Goal: Information Seeking & Learning: Learn about a topic

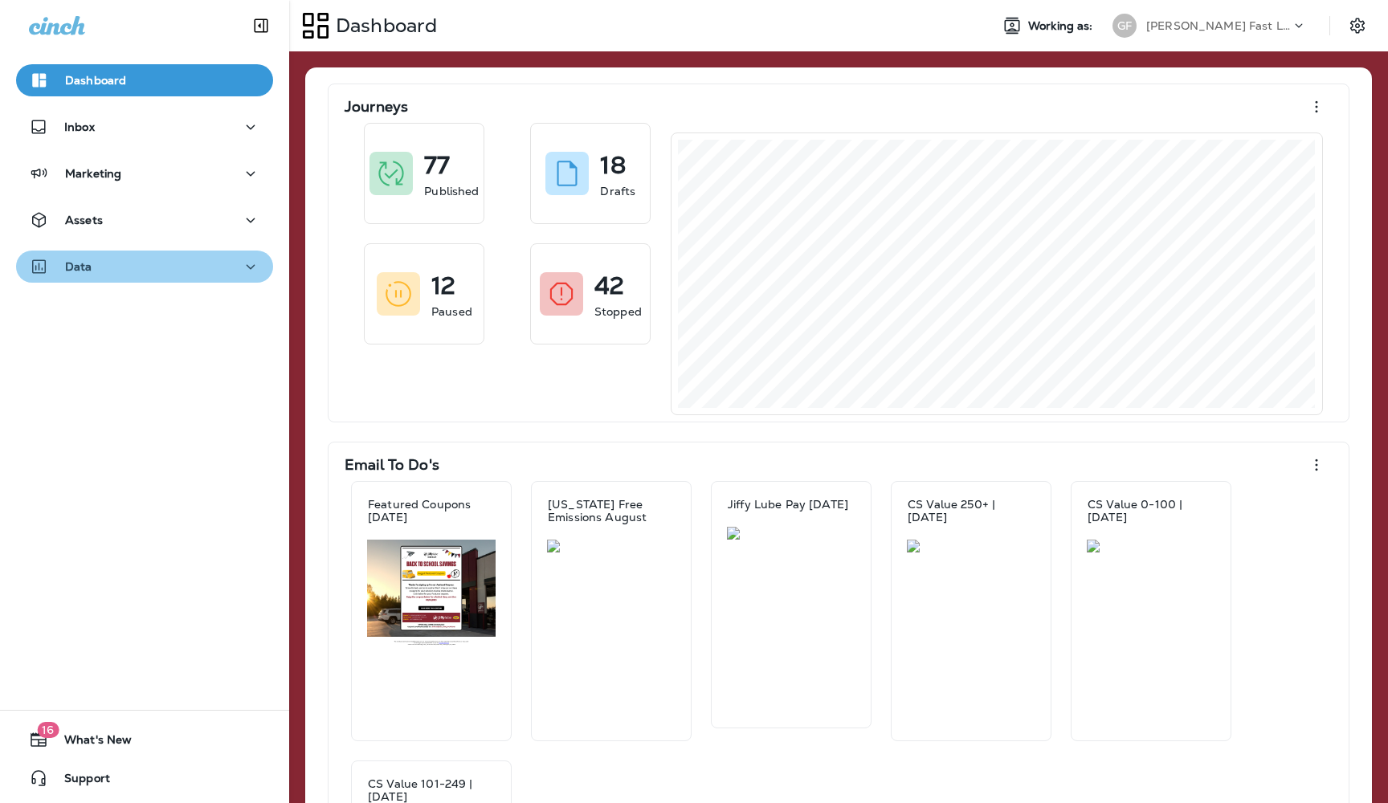
click at [165, 267] on div "Data" at bounding box center [144, 267] width 231 height 20
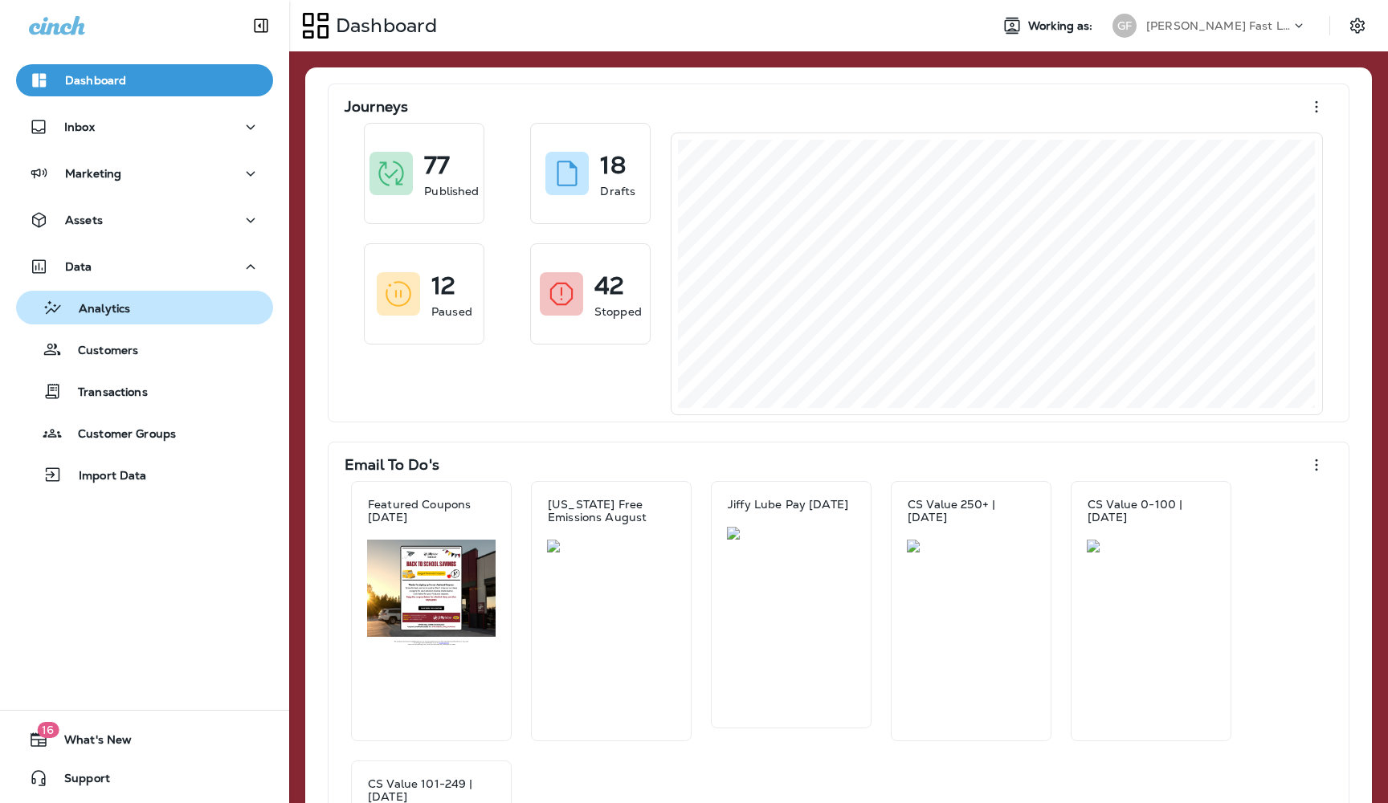
click at [96, 312] on p "Analytics" at bounding box center [96, 309] width 67 height 15
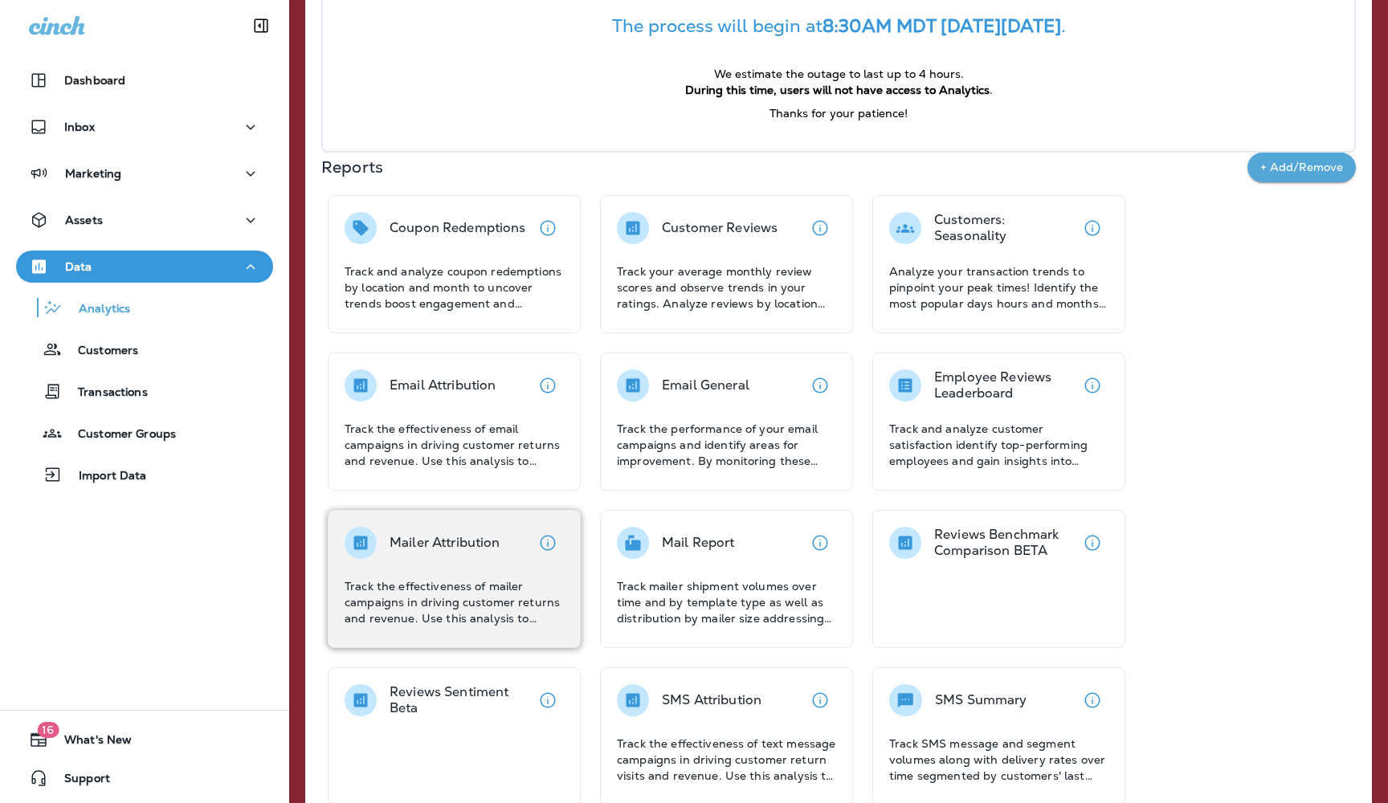
scroll to position [202, 0]
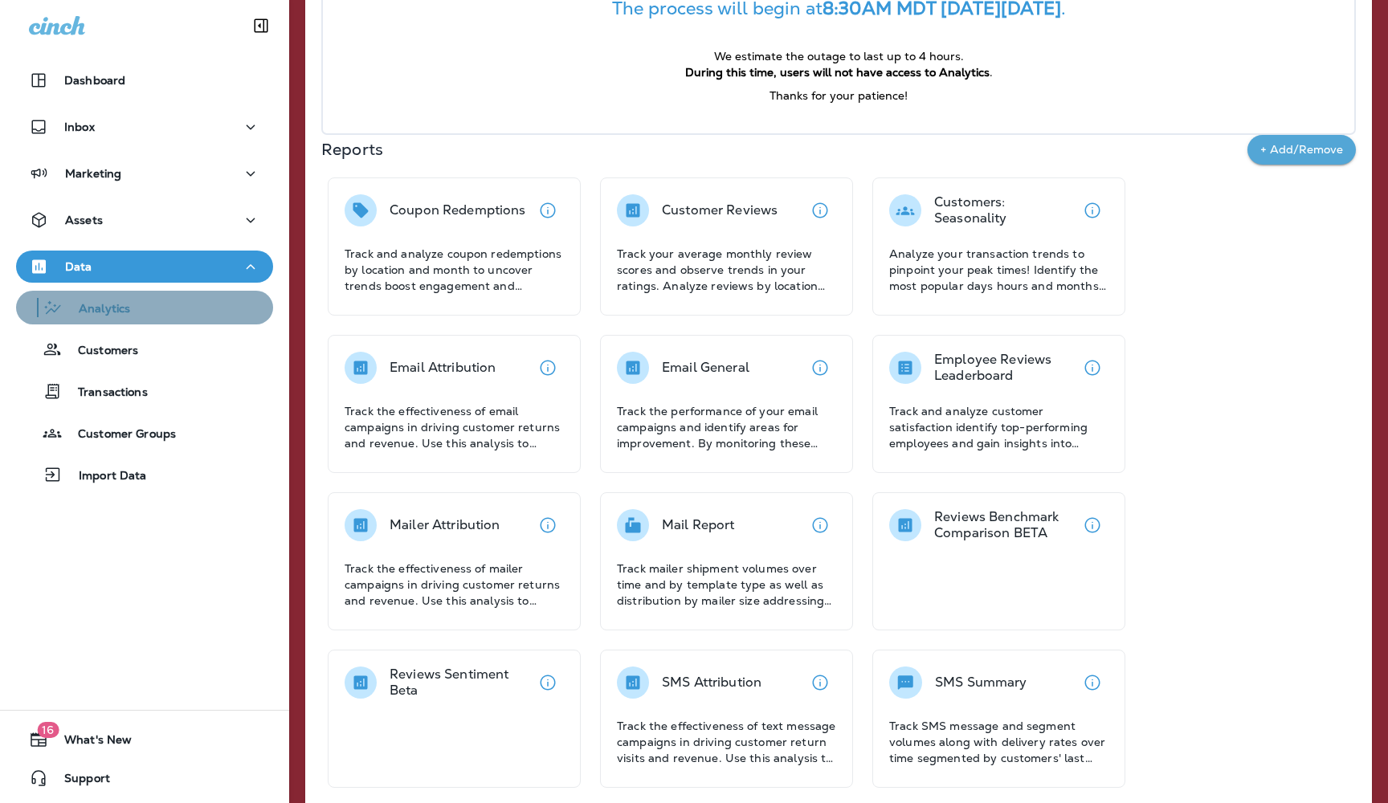
click at [118, 305] on p "Analytics" at bounding box center [96, 309] width 67 height 15
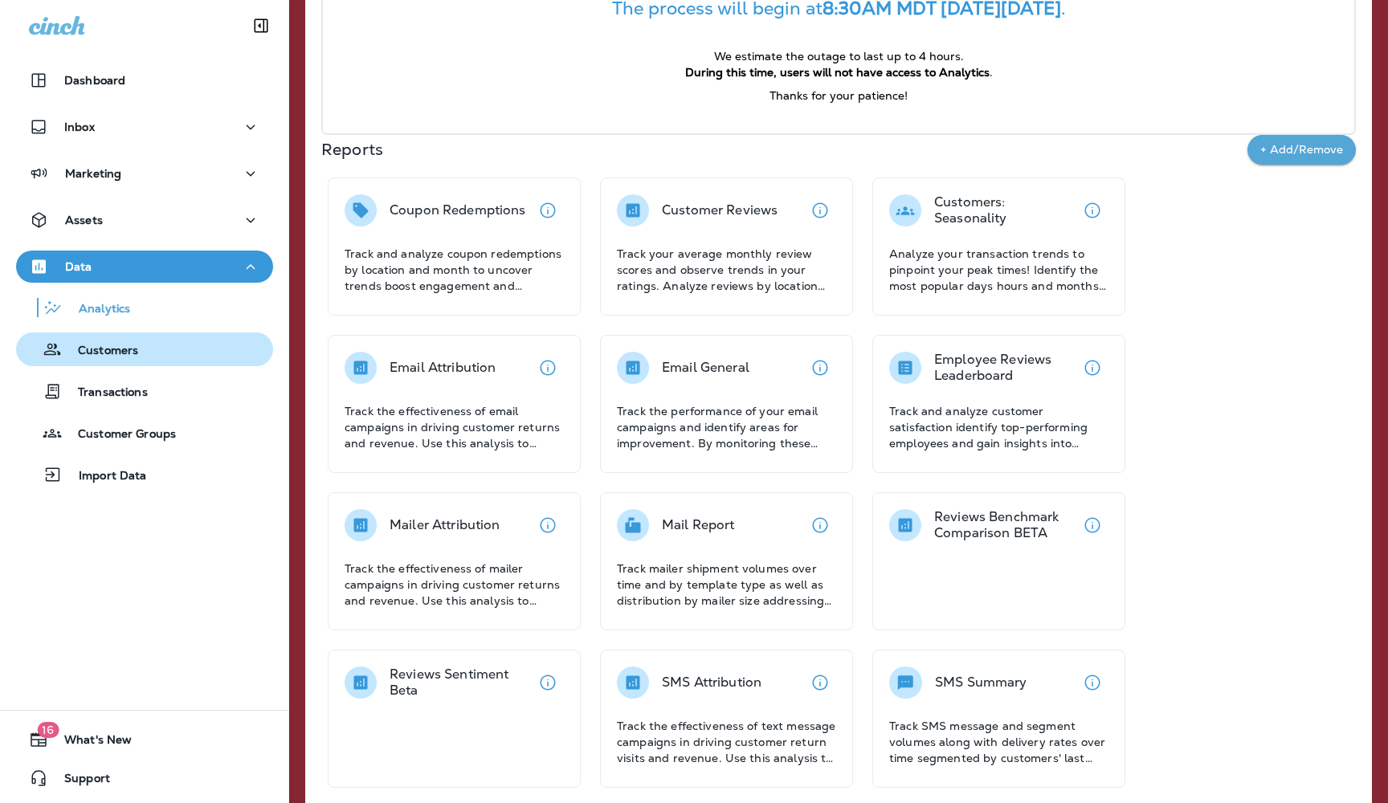
click at [124, 353] on p "Customers" at bounding box center [100, 351] width 76 height 15
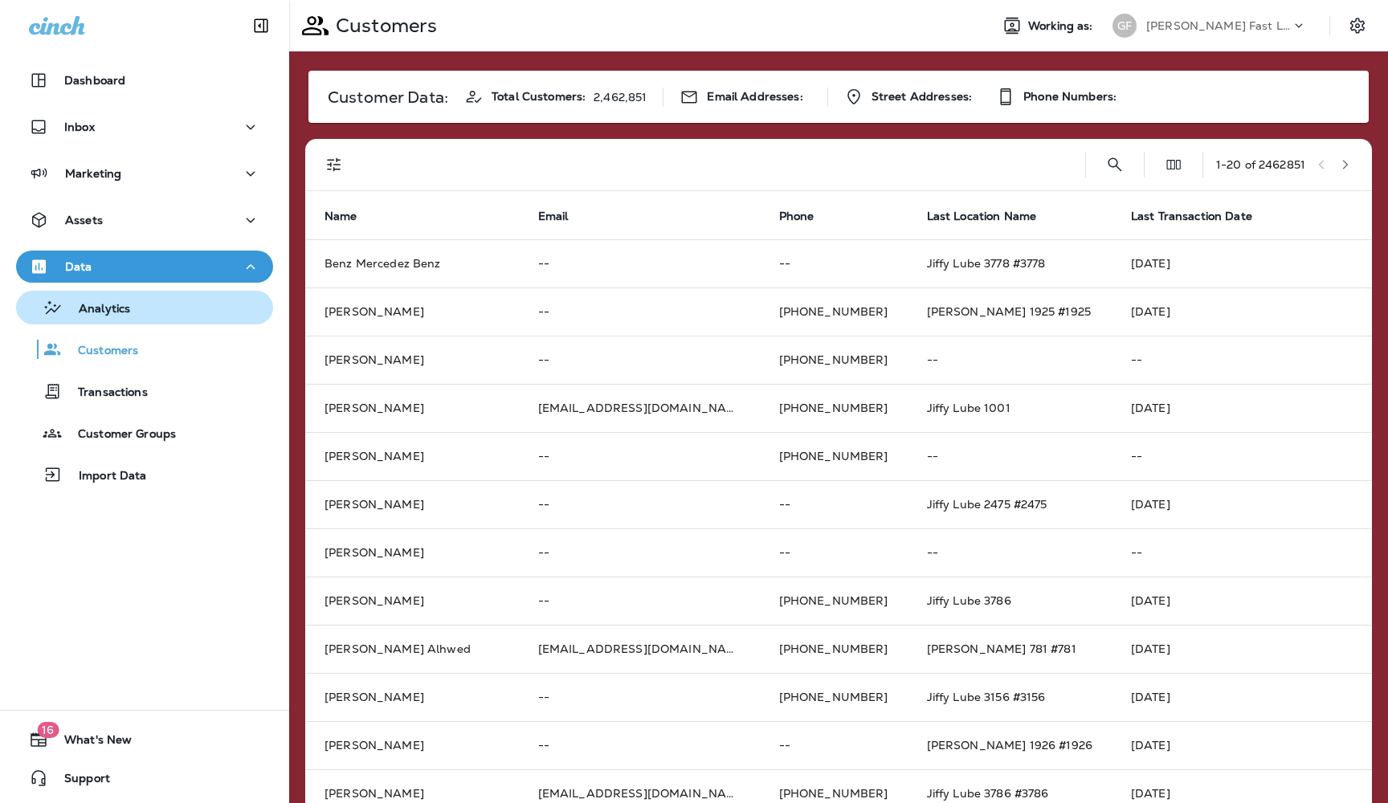
click at [102, 310] on p "Analytics" at bounding box center [96, 309] width 67 height 15
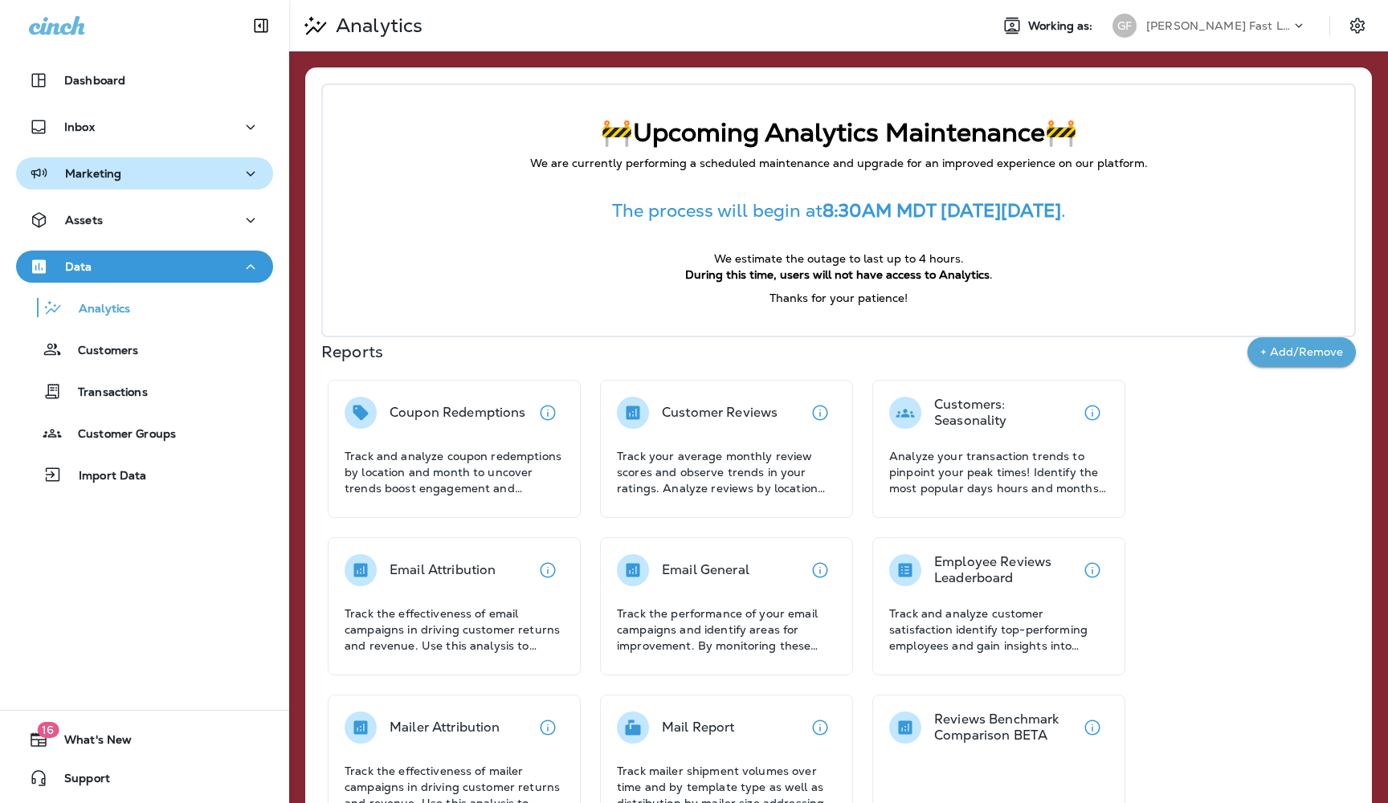
click at [254, 174] on icon "button" at bounding box center [250, 174] width 19 height 20
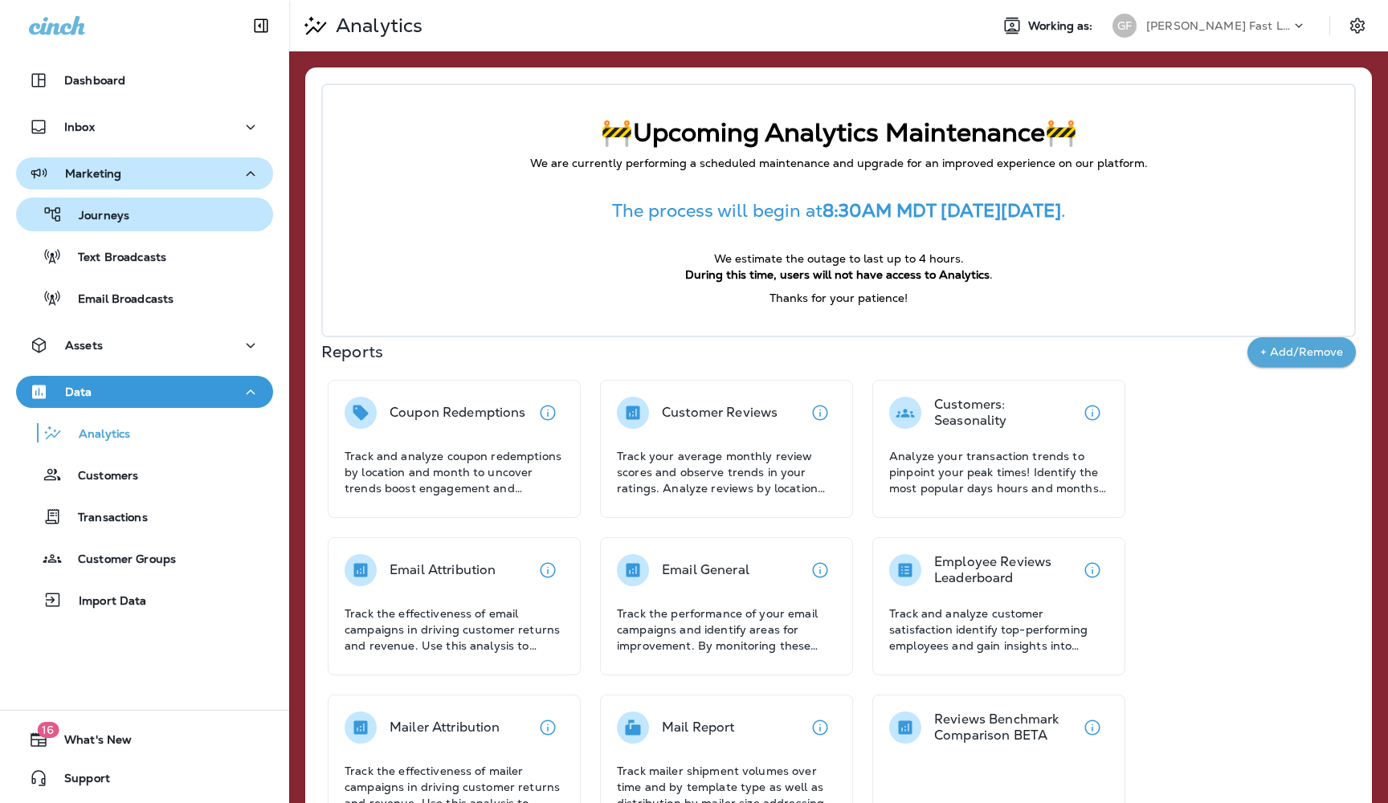
click at [109, 218] on p "Journeys" at bounding box center [96, 216] width 67 height 15
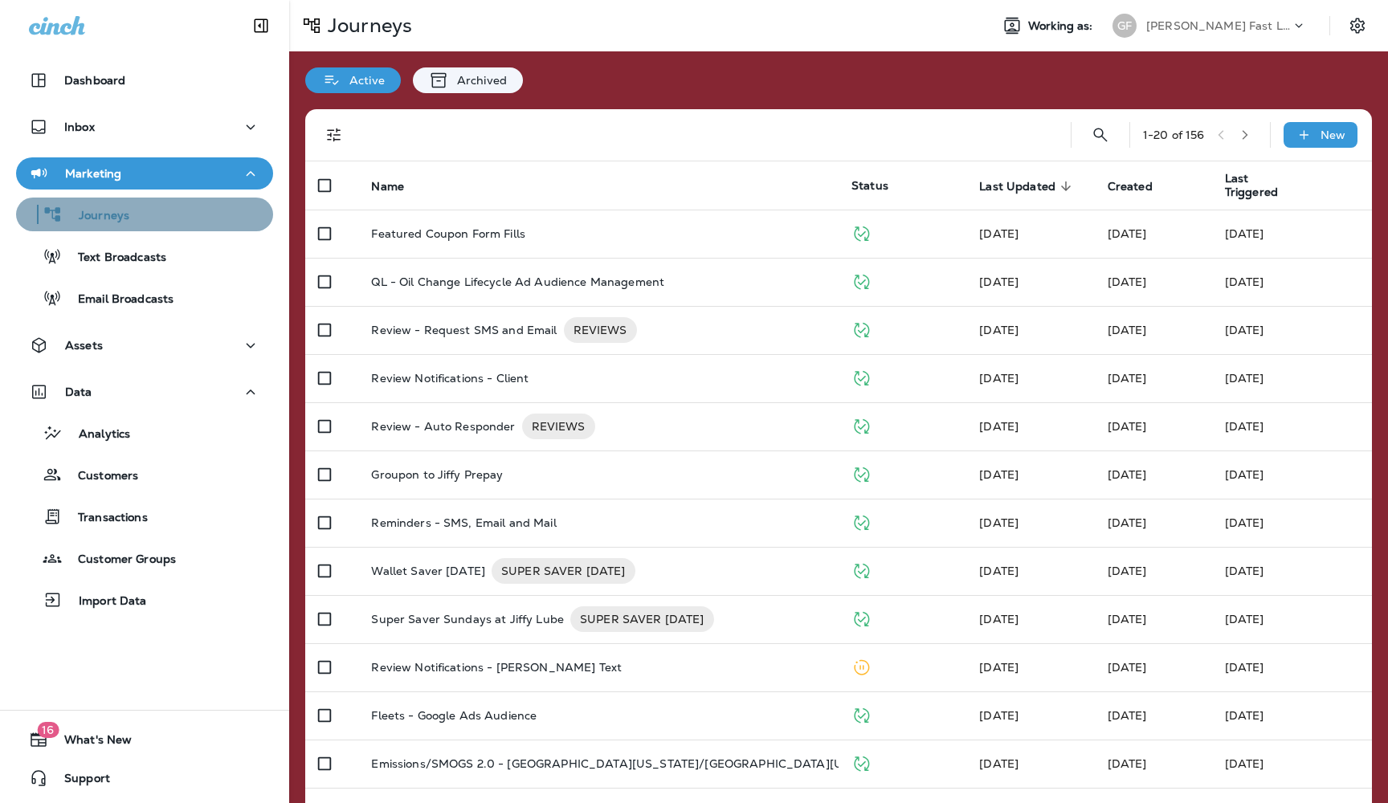
click at [112, 216] on p "Journeys" at bounding box center [96, 216] width 67 height 15
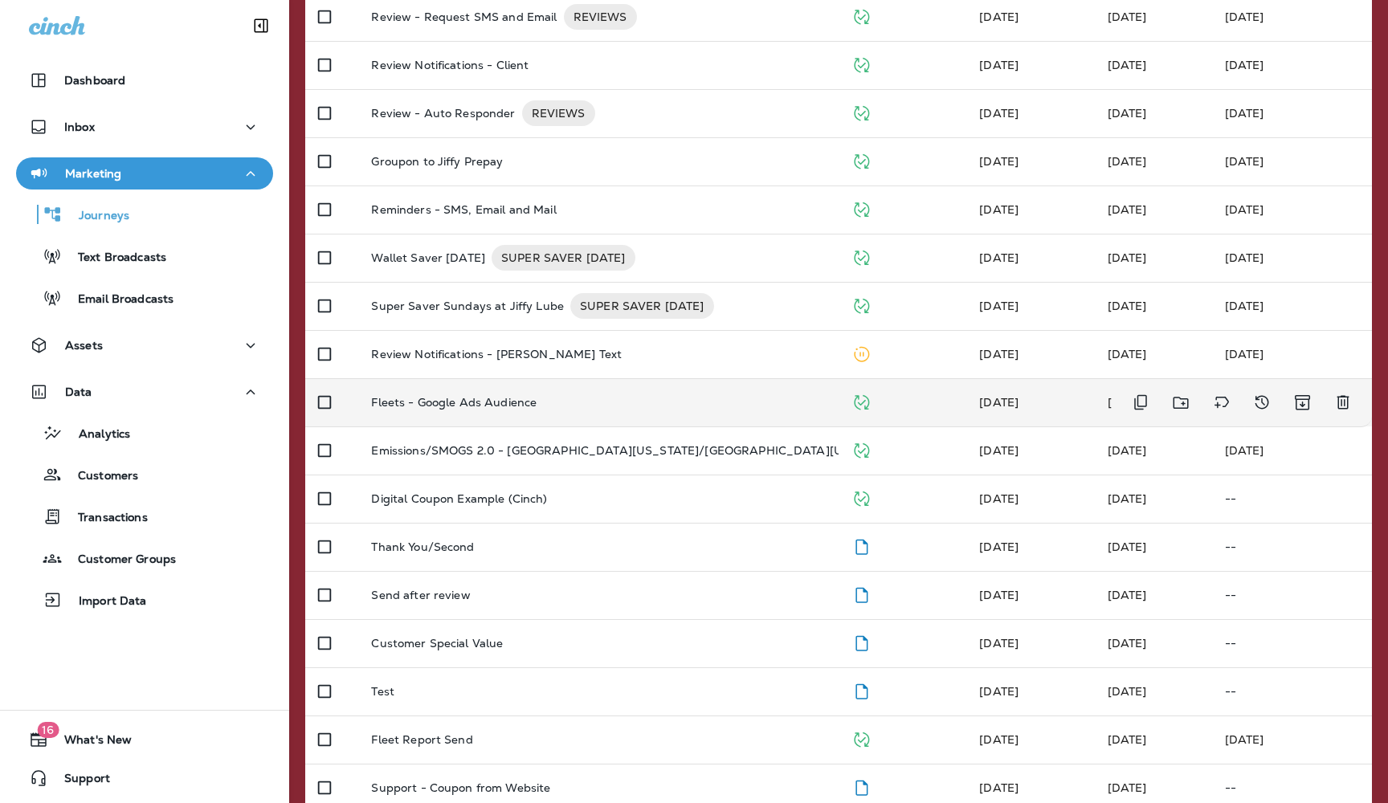
scroll to position [315, 0]
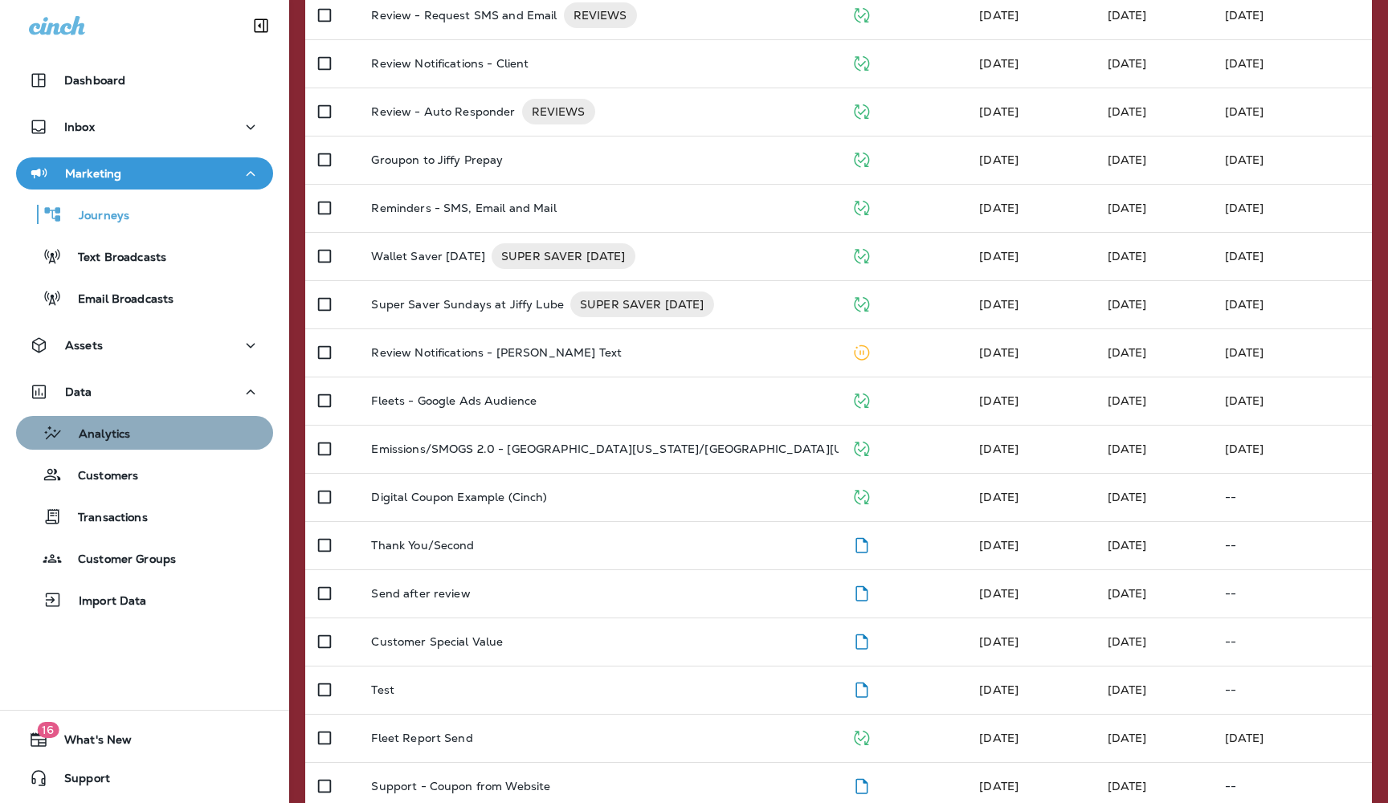
click at [103, 435] on p "Analytics" at bounding box center [96, 434] width 67 height 15
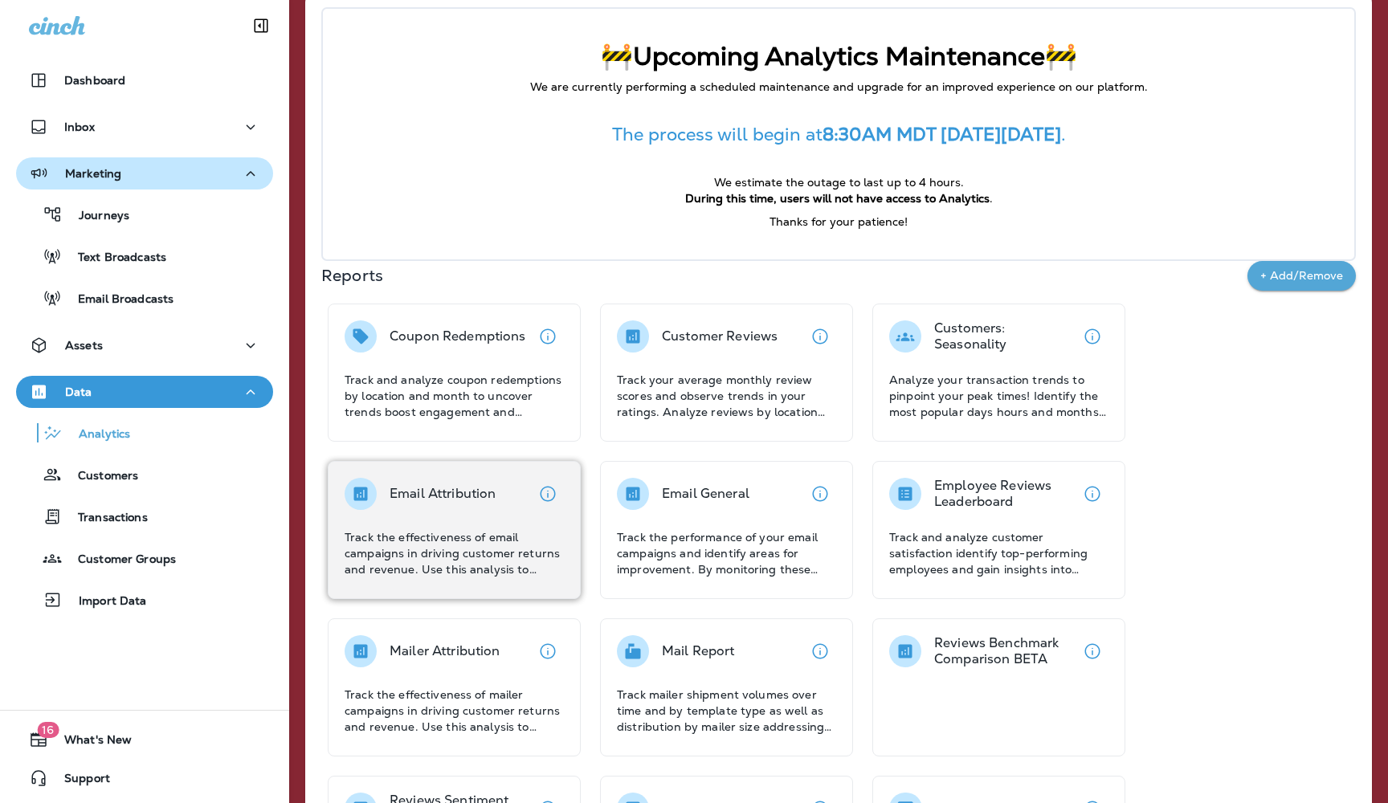
scroll to position [95, 0]
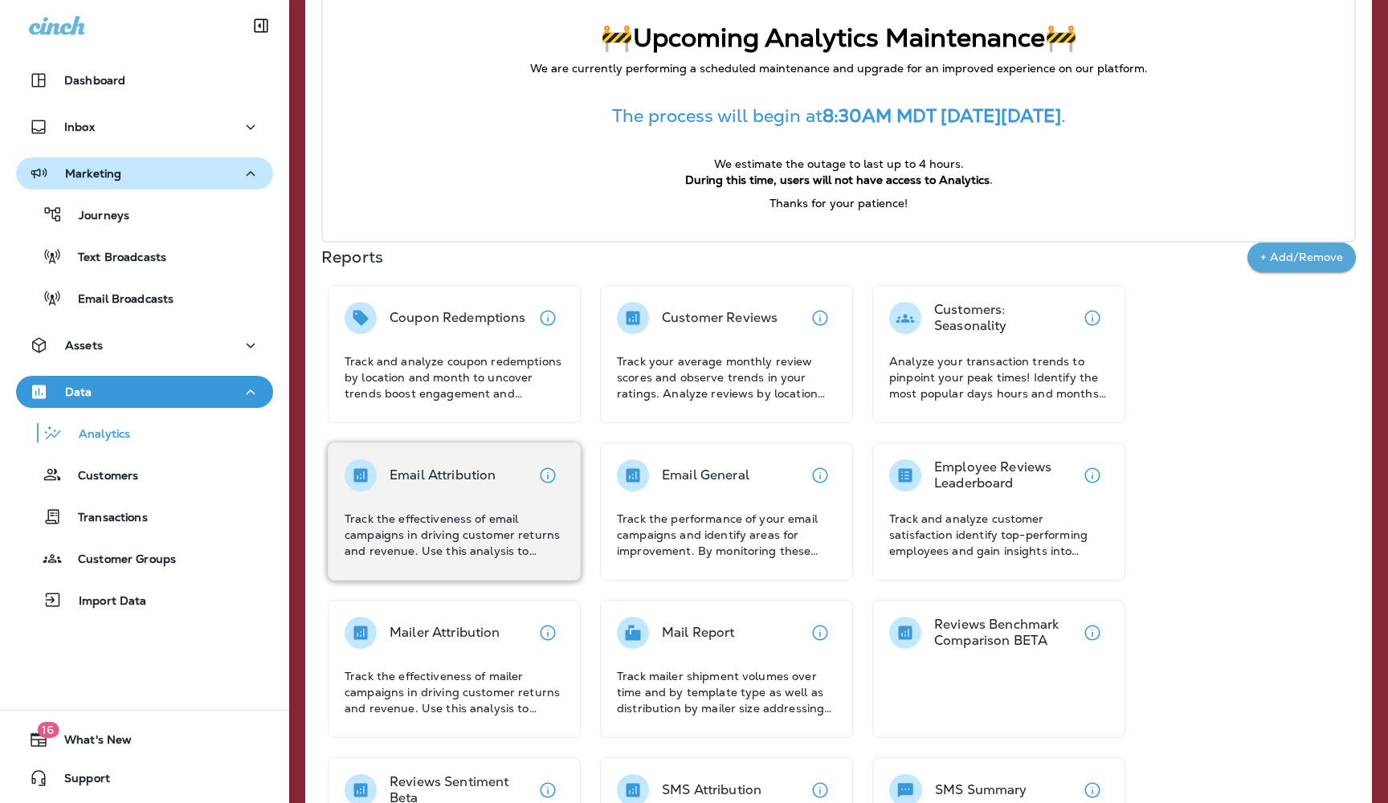
click at [439, 527] on p "Track the effectiveness of email campaigns in driving customer returns and reve…" at bounding box center [453, 535] width 219 height 48
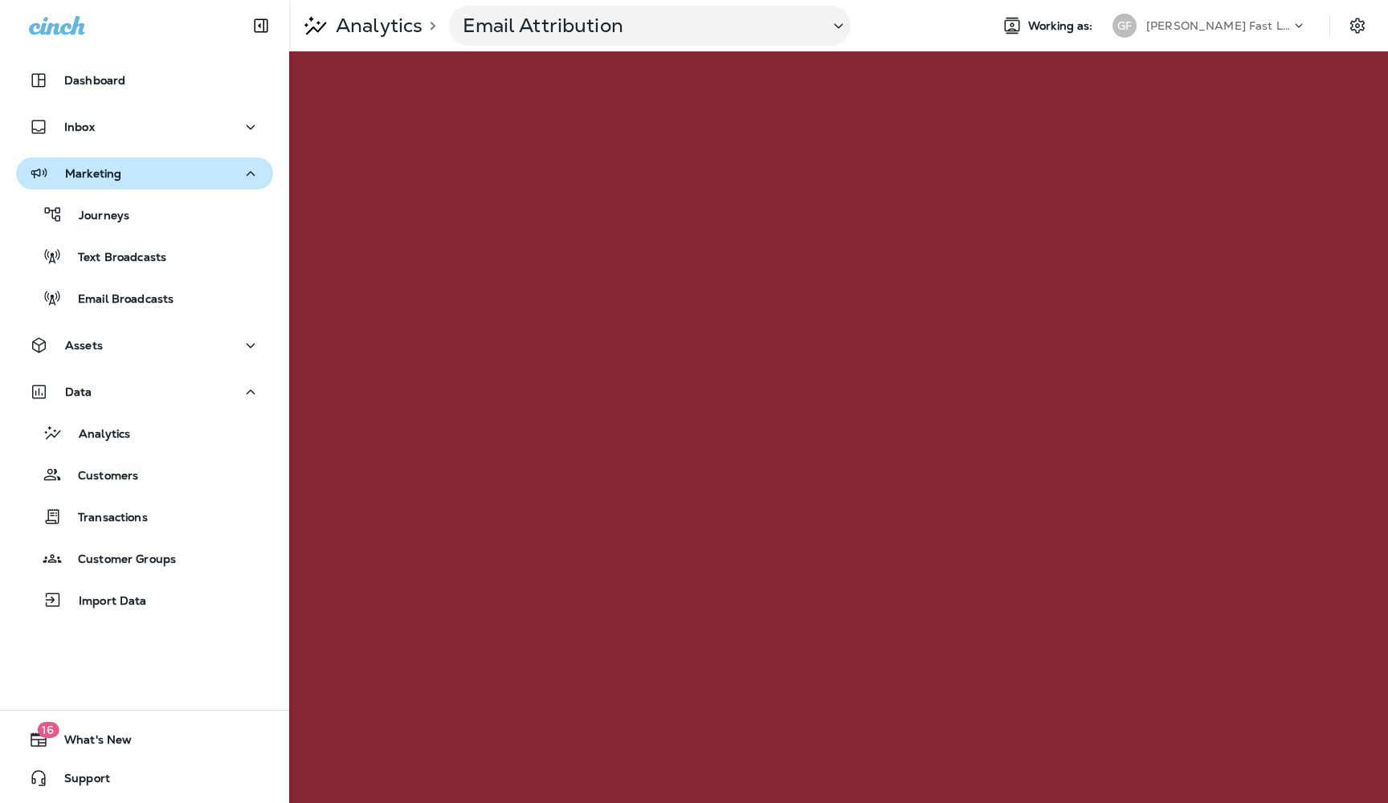
click at [381, 26] on p "Analytics" at bounding box center [375, 26] width 93 height 24
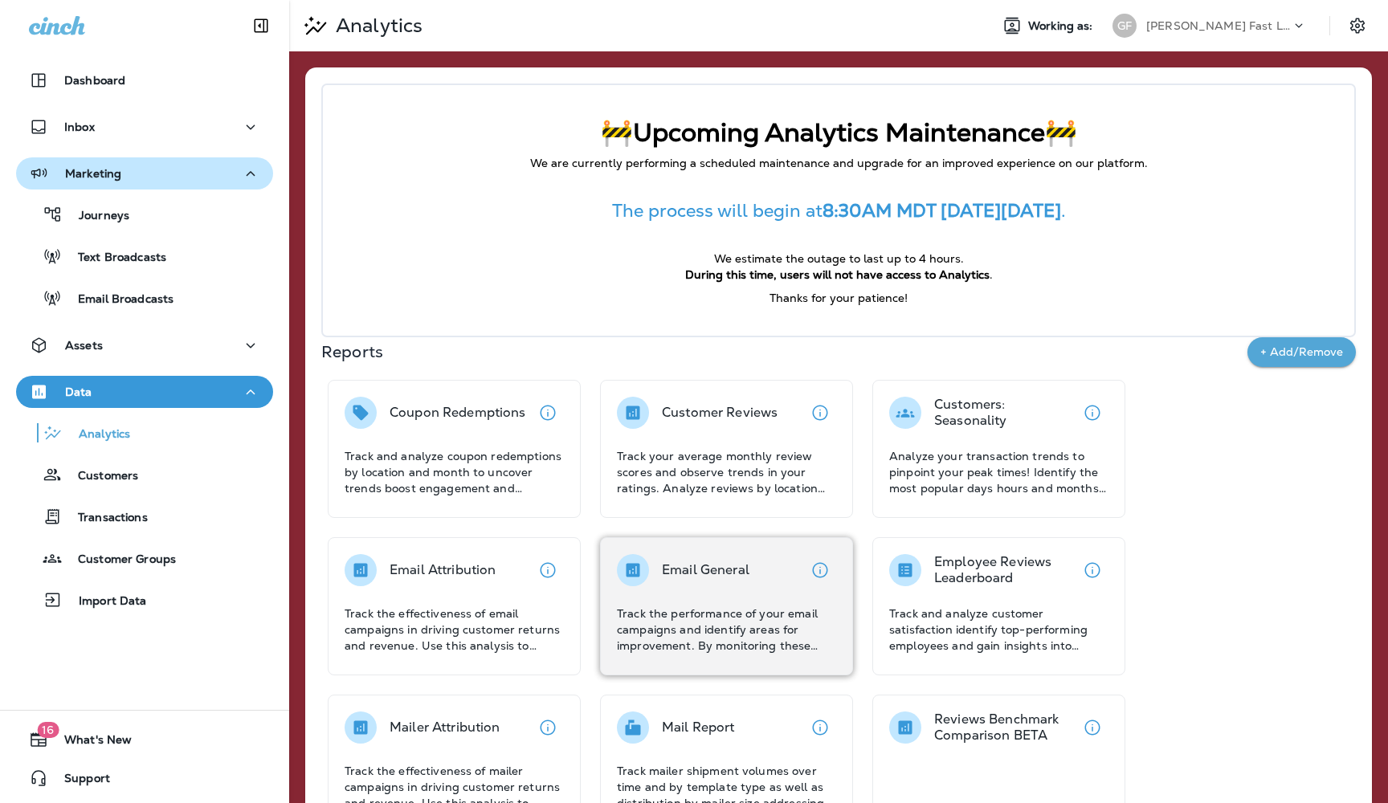
click at [694, 585] on div "Email General" at bounding box center [706, 570] width 88 height 32
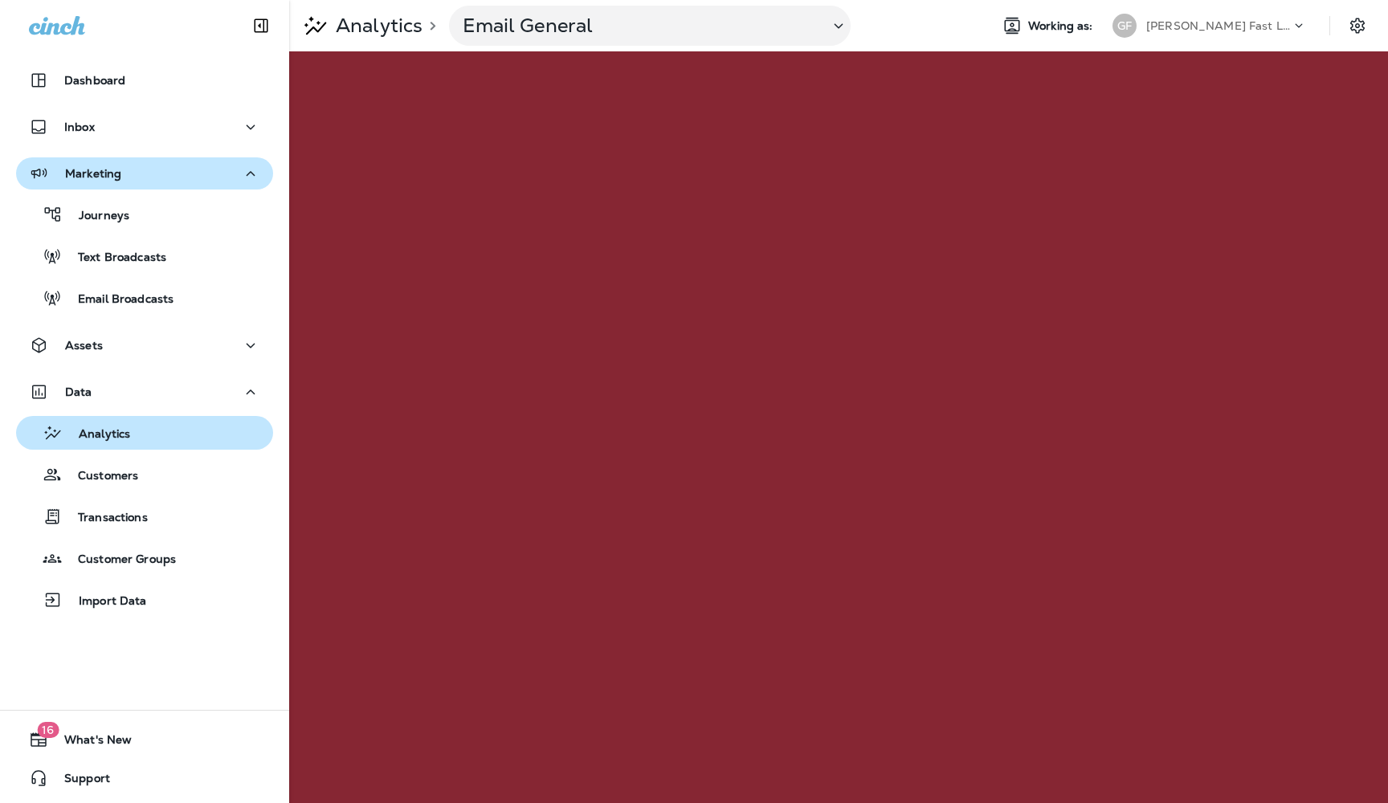
click at [108, 434] on p "Analytics" at bounding box center [96, 434] width 67 height 15
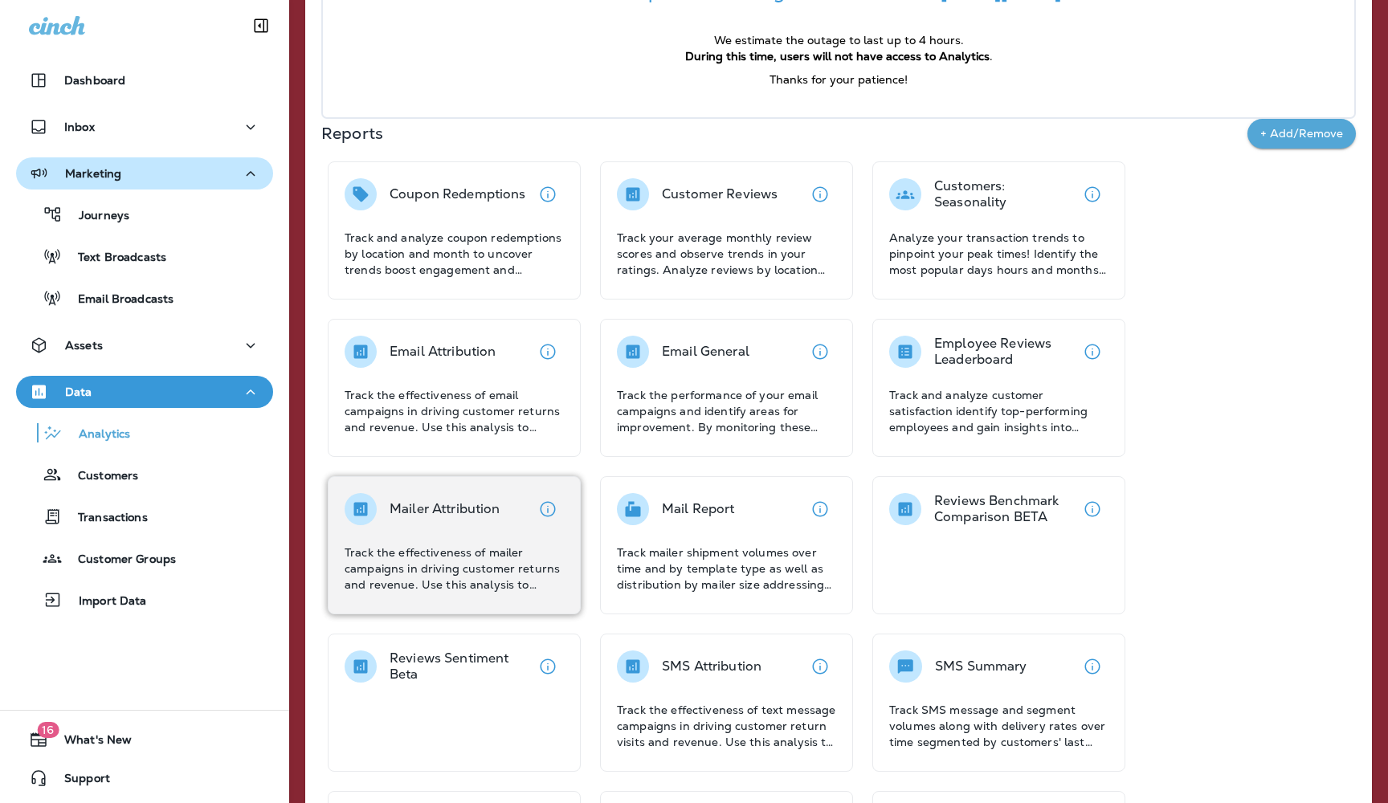
scroll to position [219, 0]
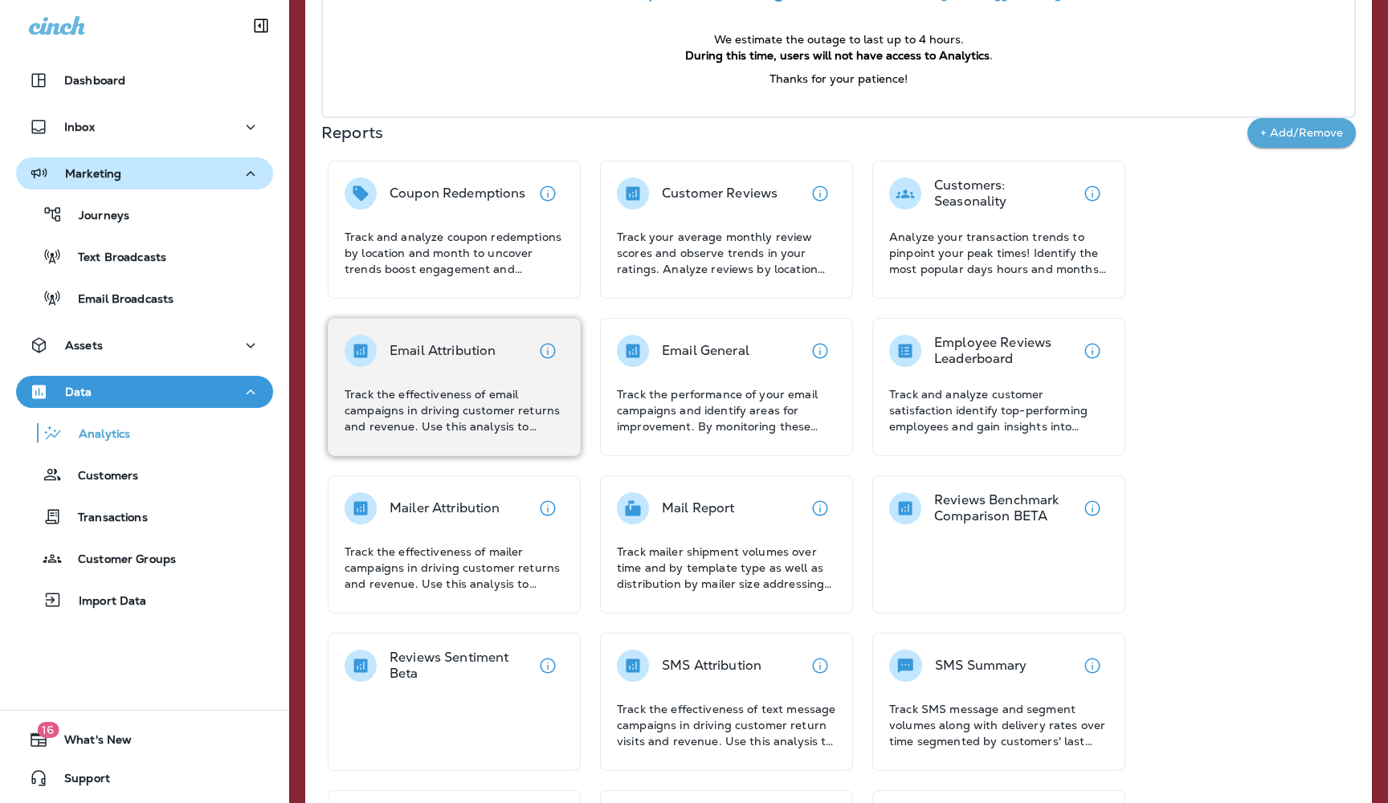
click at [426, 380] on div "Email Attribution Track the effectiveness of email campaigns in driving custome…" at bounding box center [453, 385] width 219 height 100
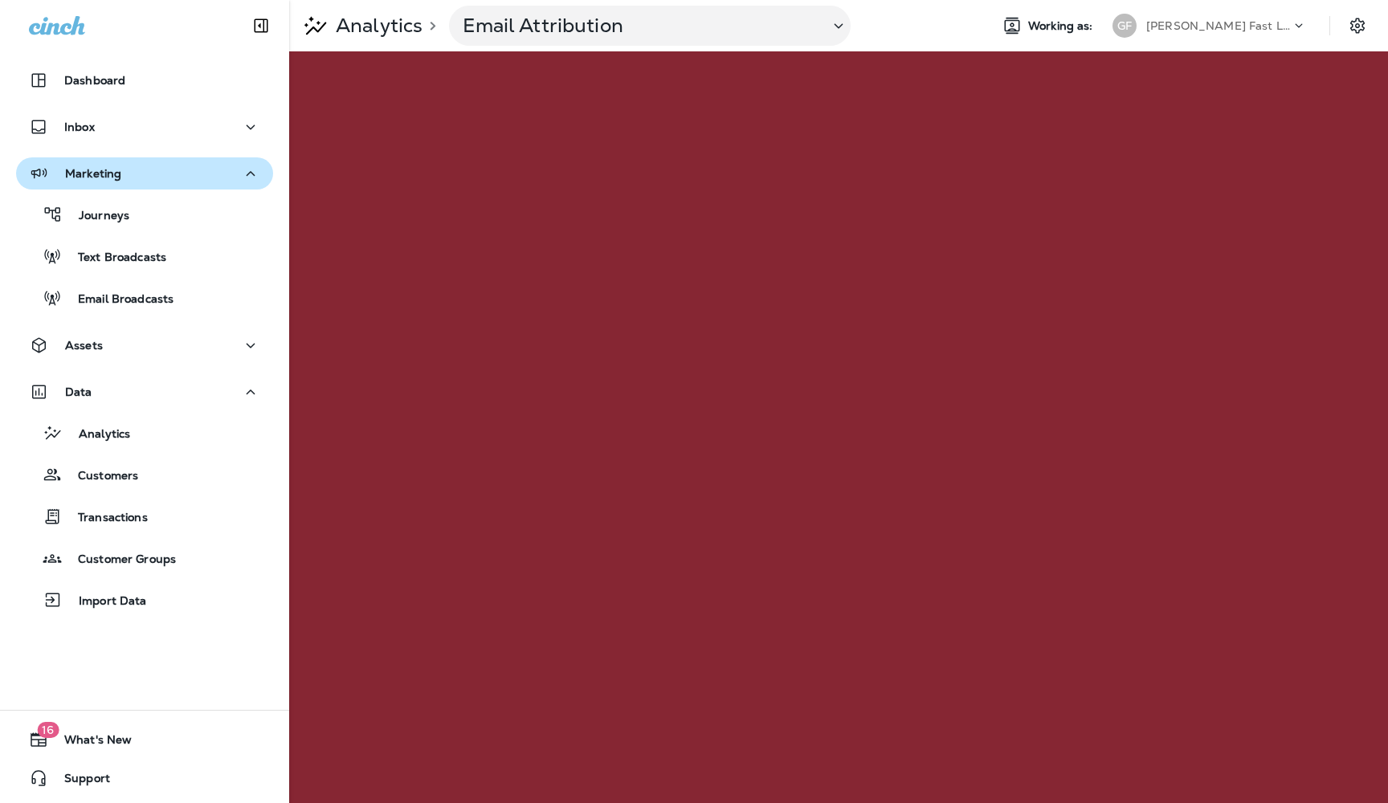
click at [385, 30] on p "Analytics" at bounding box center [375, 26] width 93 height 24
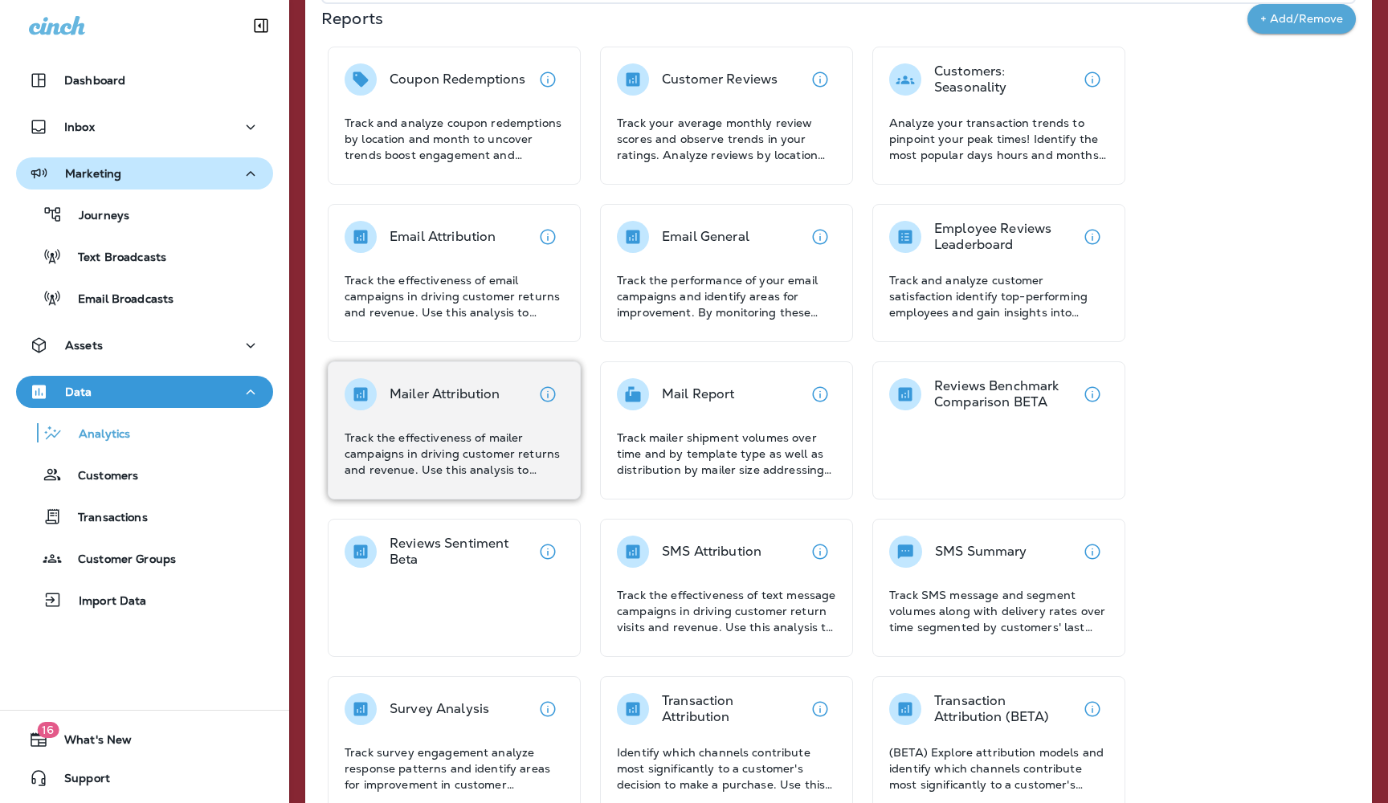
scroll to position [335, 0]
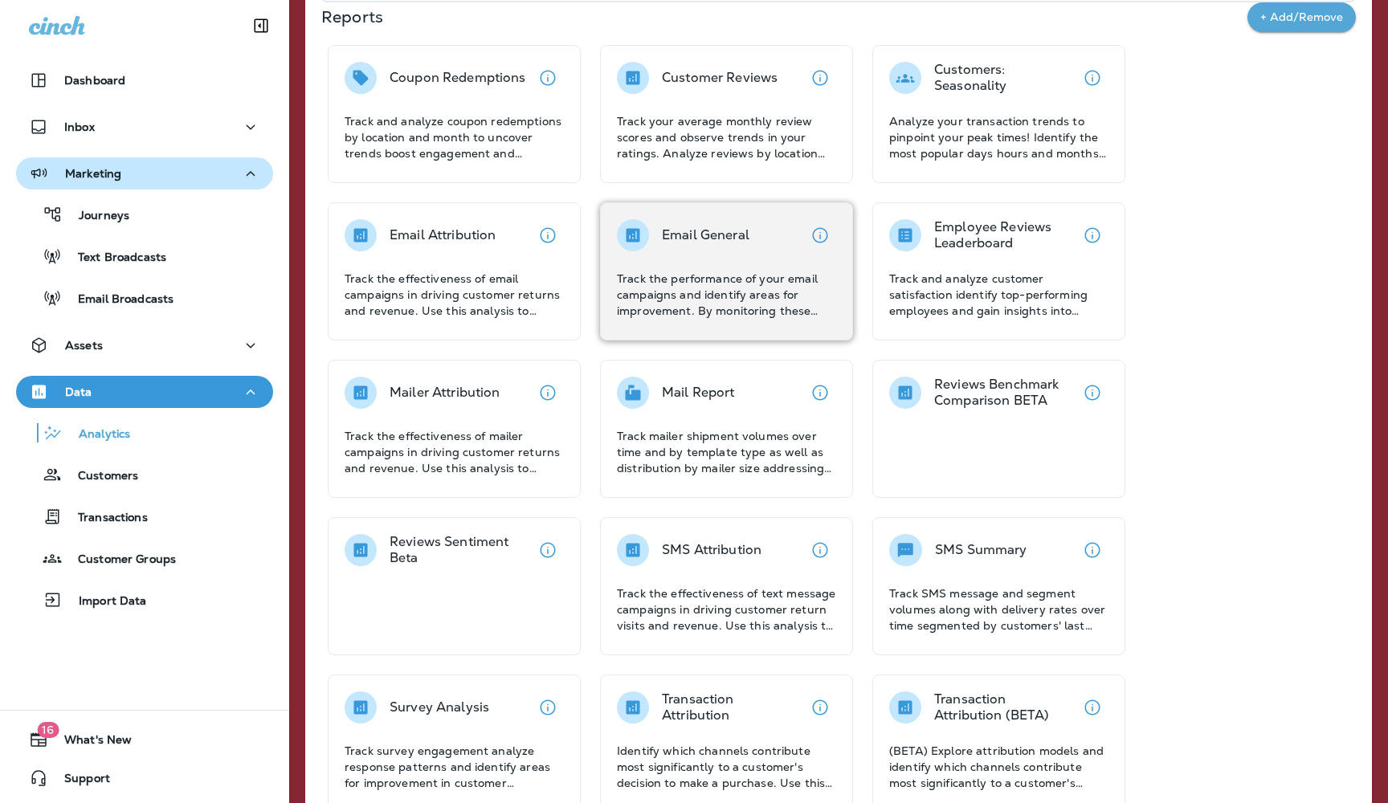
click at [707, 282] on p "Track the performance of your email campaigns and identify areas for improvemen…" at bounding box center [726, 295] width 219 height 48
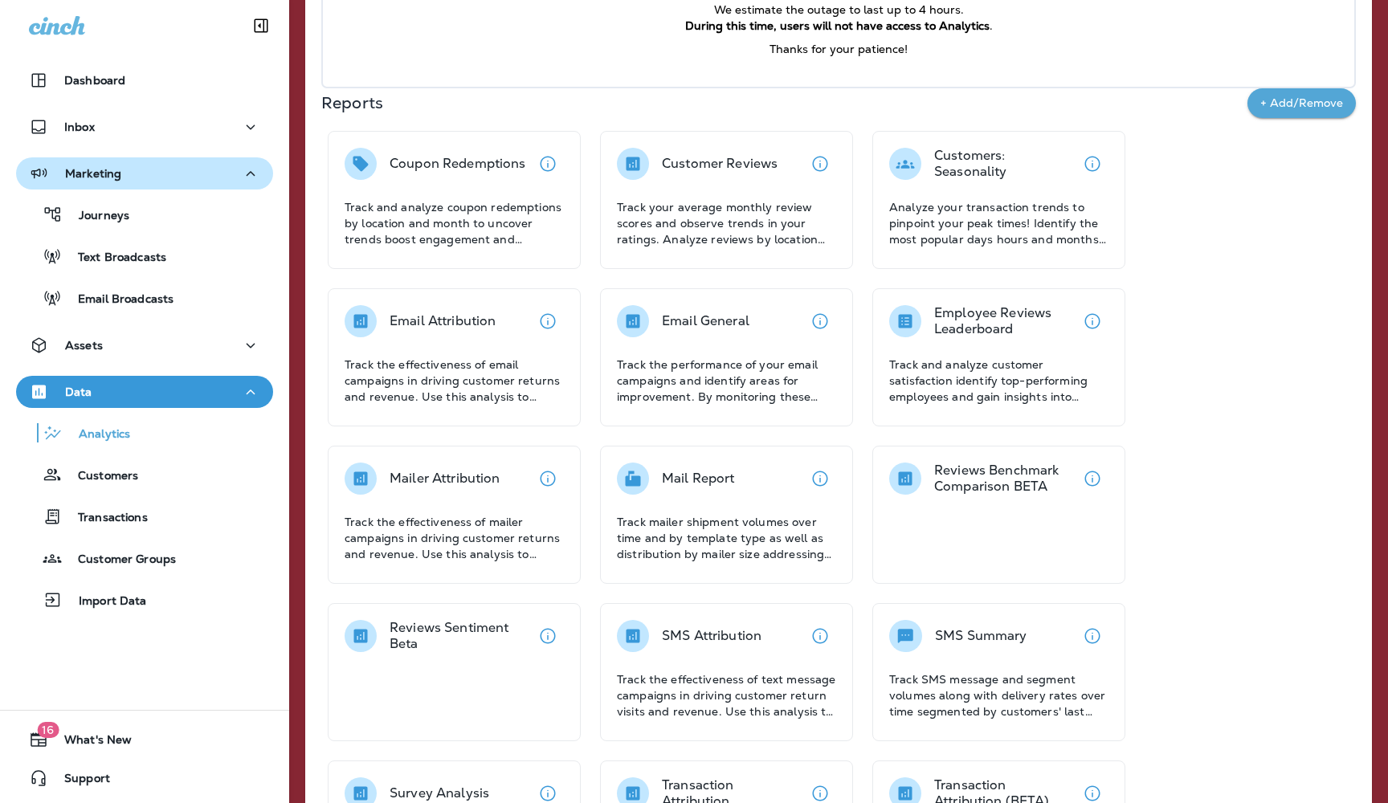
scroll to position [243, 0]
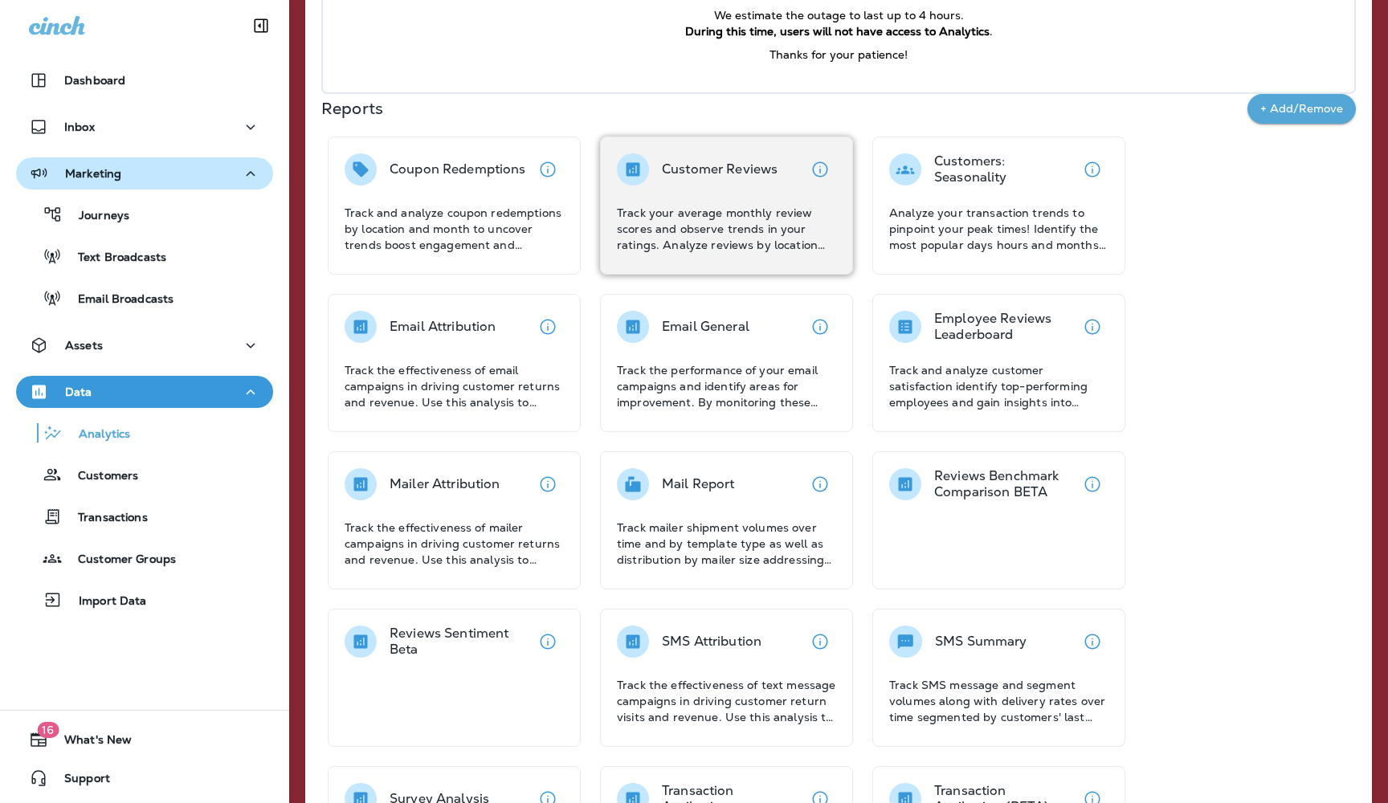
click at [695, 218] on p "Track your average monthly review scores and observe trends in your ratings. An…" at bounding box center [726, 229] width 219 height 48
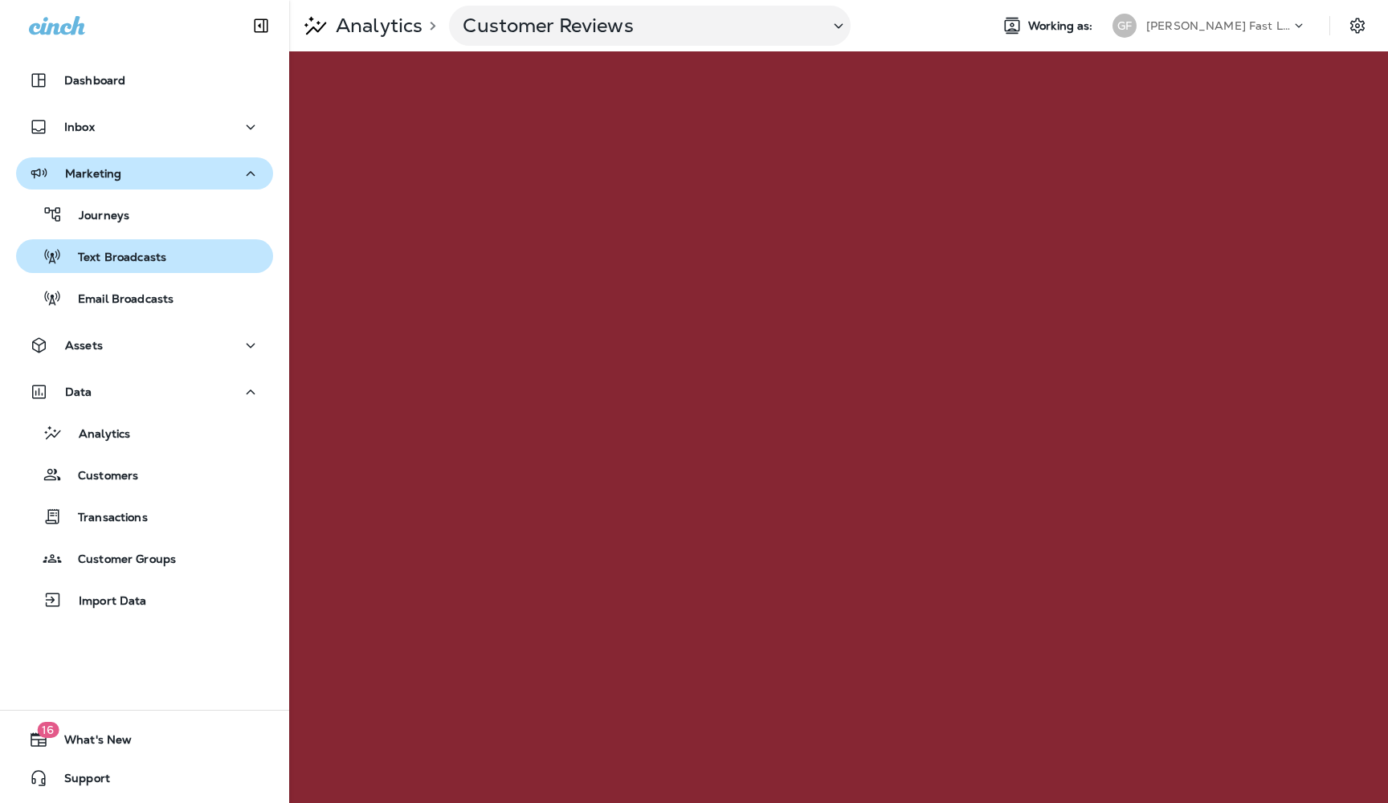
click at [108, 260] on p "Text Broadcasts" at bounding box center [114, 258] width 104 height 15
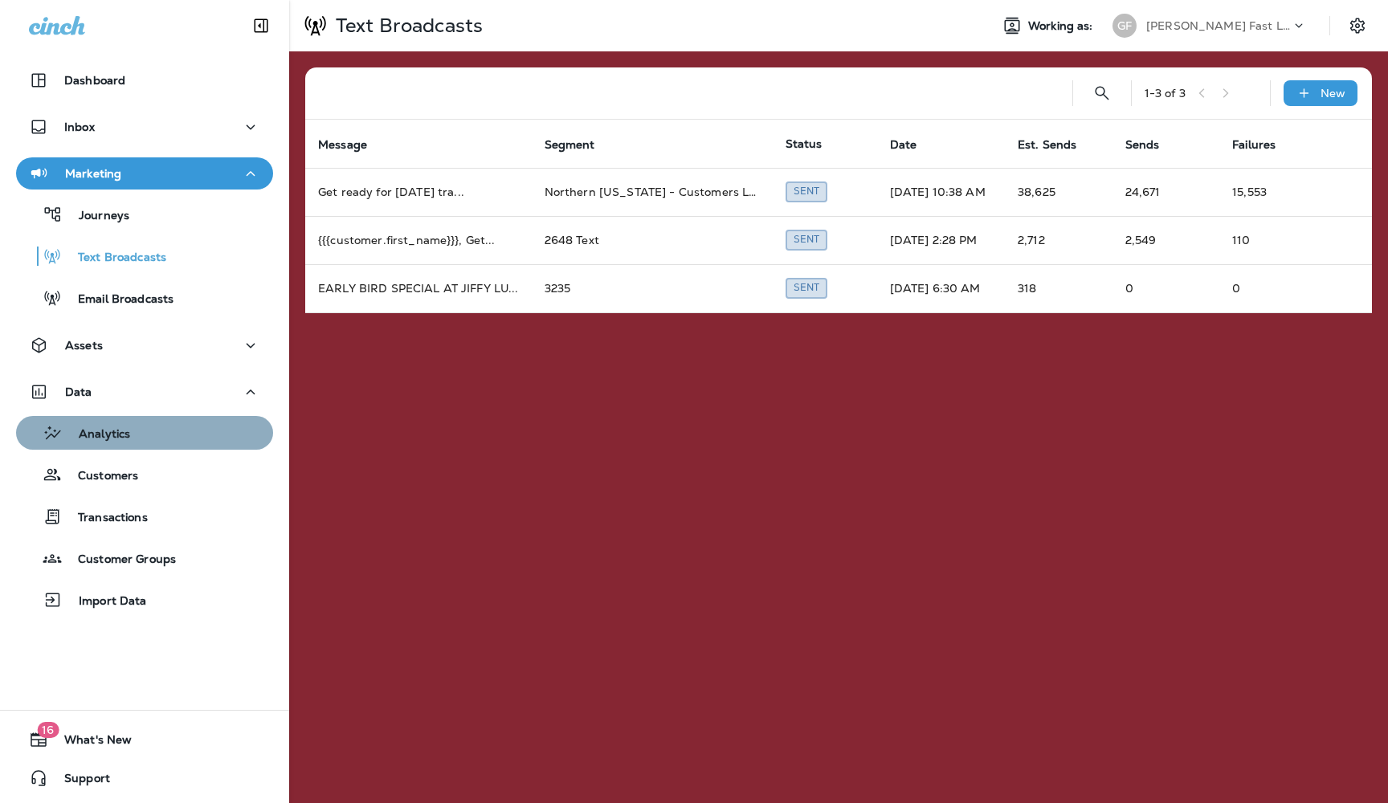
click at [122, 433] on p "Analytics" at bounding box center [96, 434] width 67 height 15
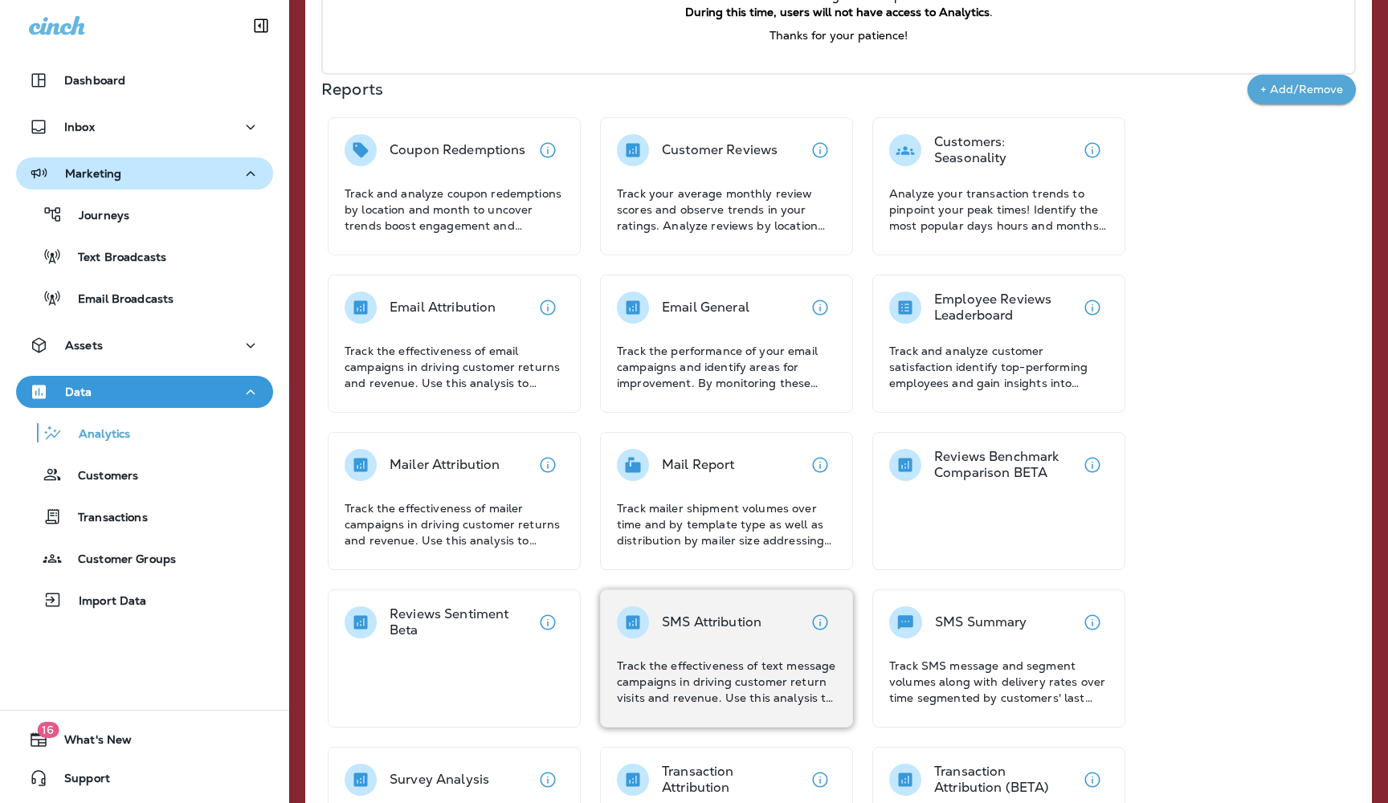
scroll to position [222, 0]
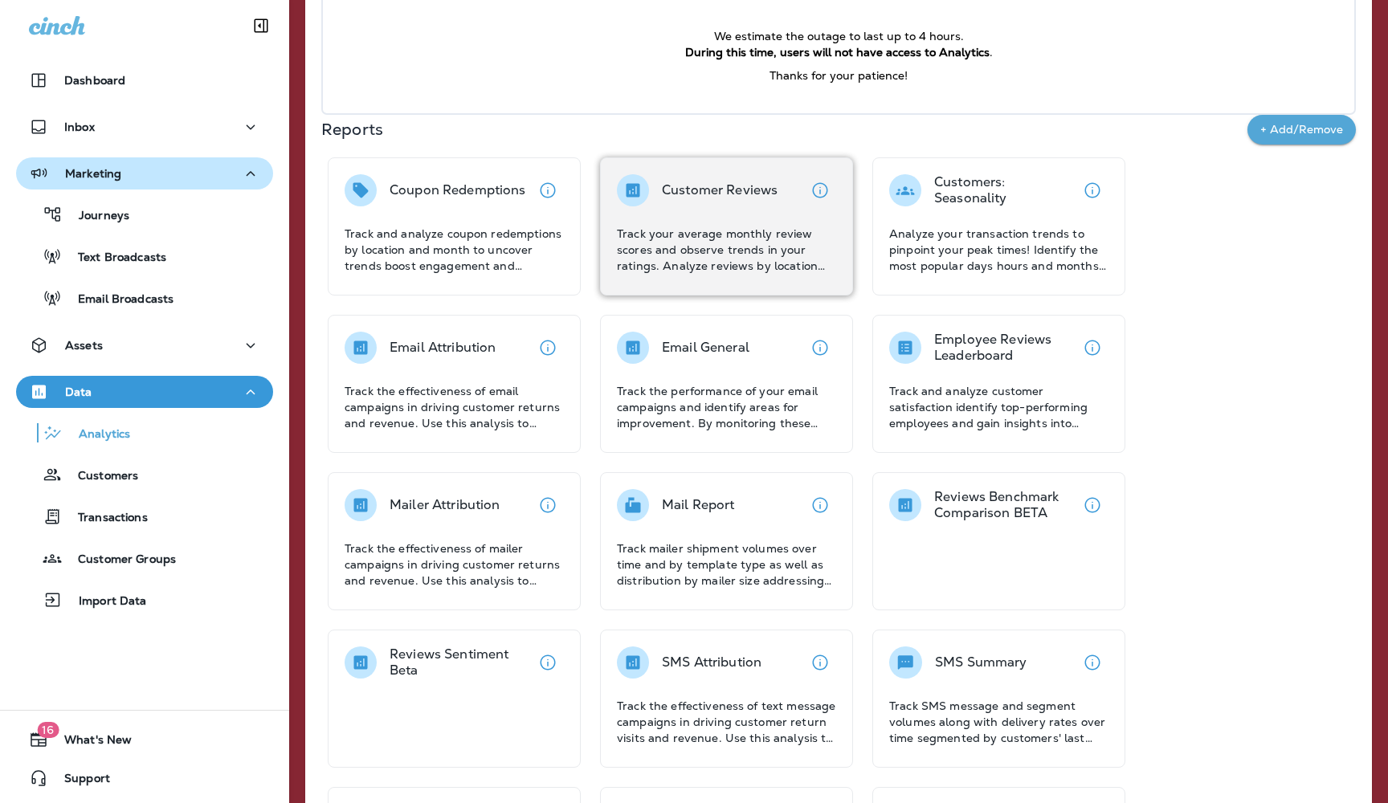
click at [721, 227] on p "Track your average monthly review scores and observe trends in your ratings. An…" at bounding box center [726, 250] width 219 height 48
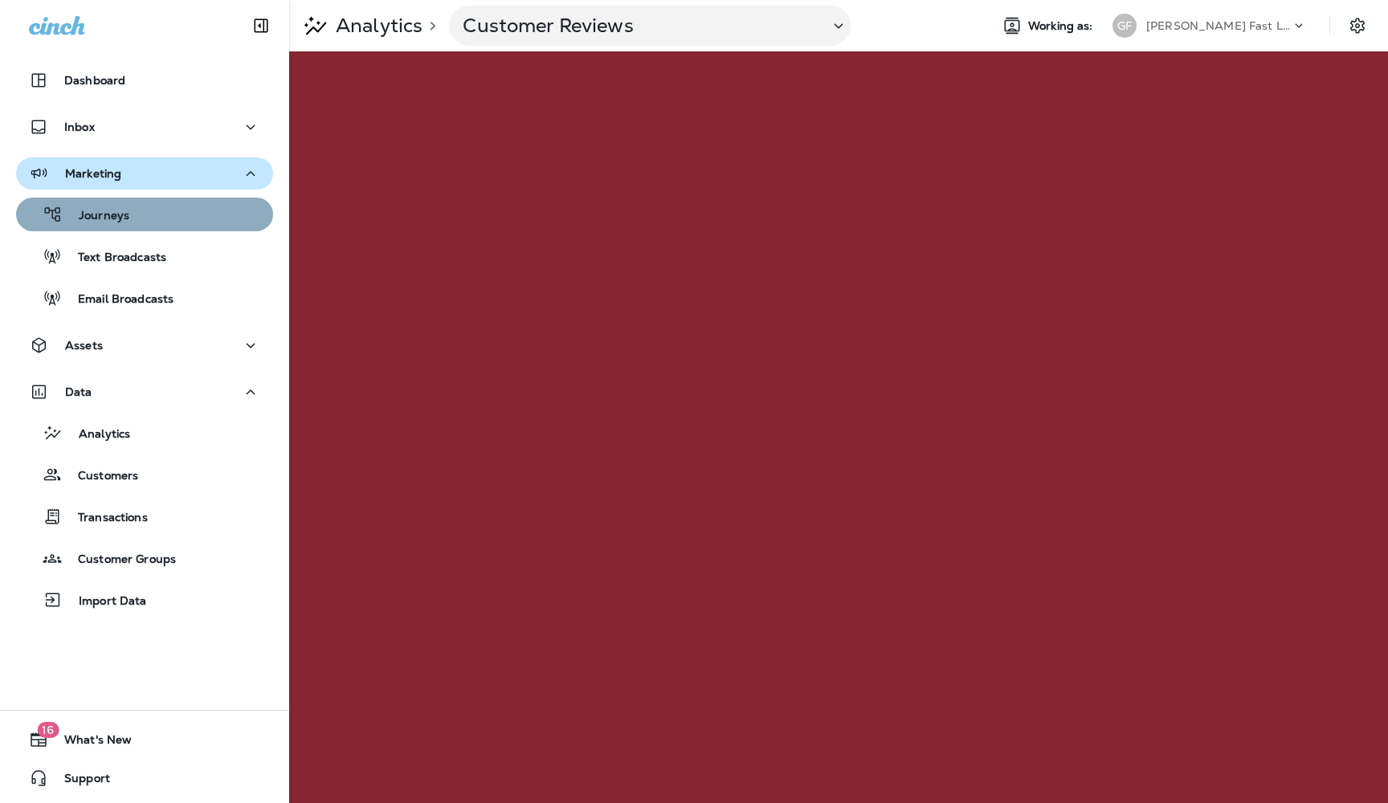
click at [122, 219] on p "Journeys" at bounding box center [96, 216] width 67 height 15
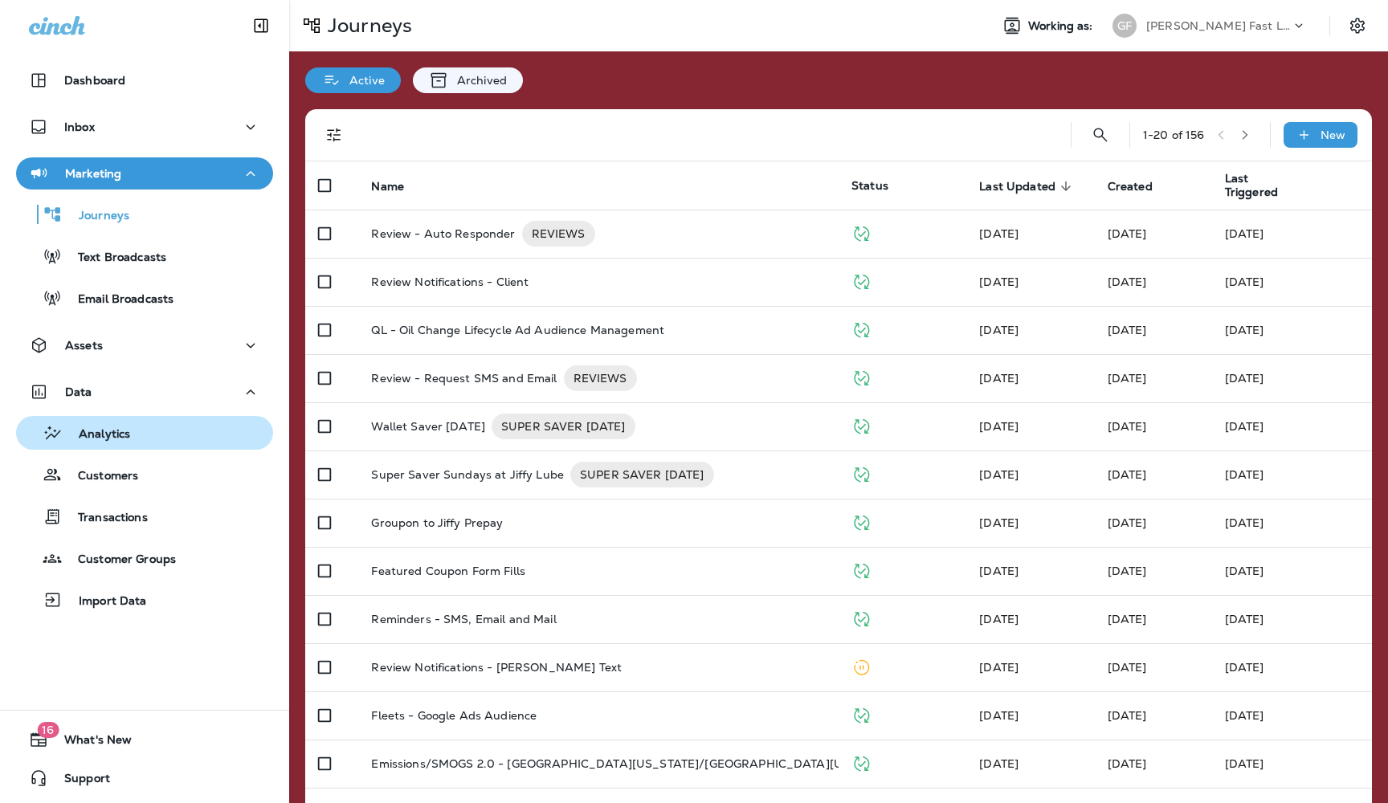
click at [127, 426] on div "Analytics" at bounding box center [76, 433] width 108 height 24
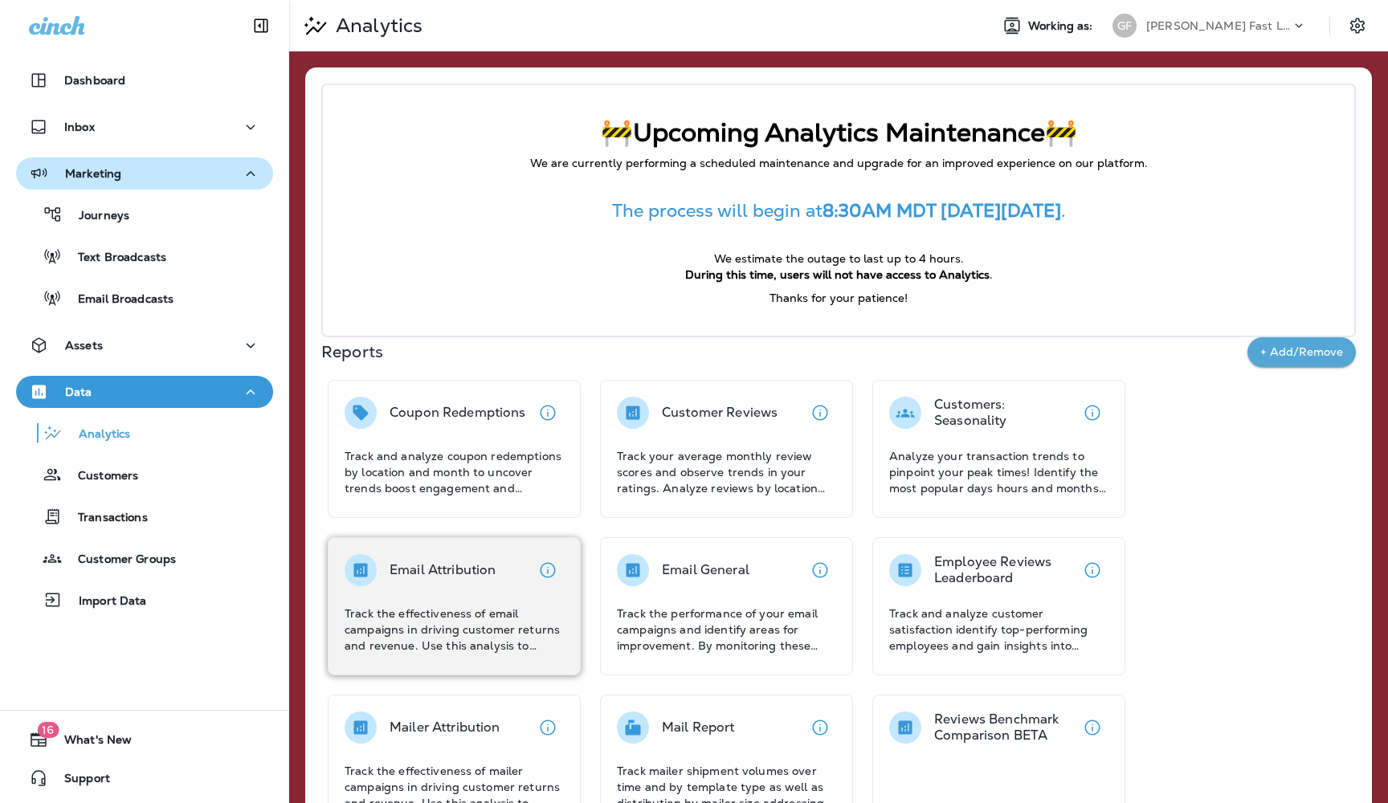
click at [459, 607] on p "Track the effectiveness of email campaigns in driving customer returns and reve…" at bounding box center [453, 629] width 219 height 48
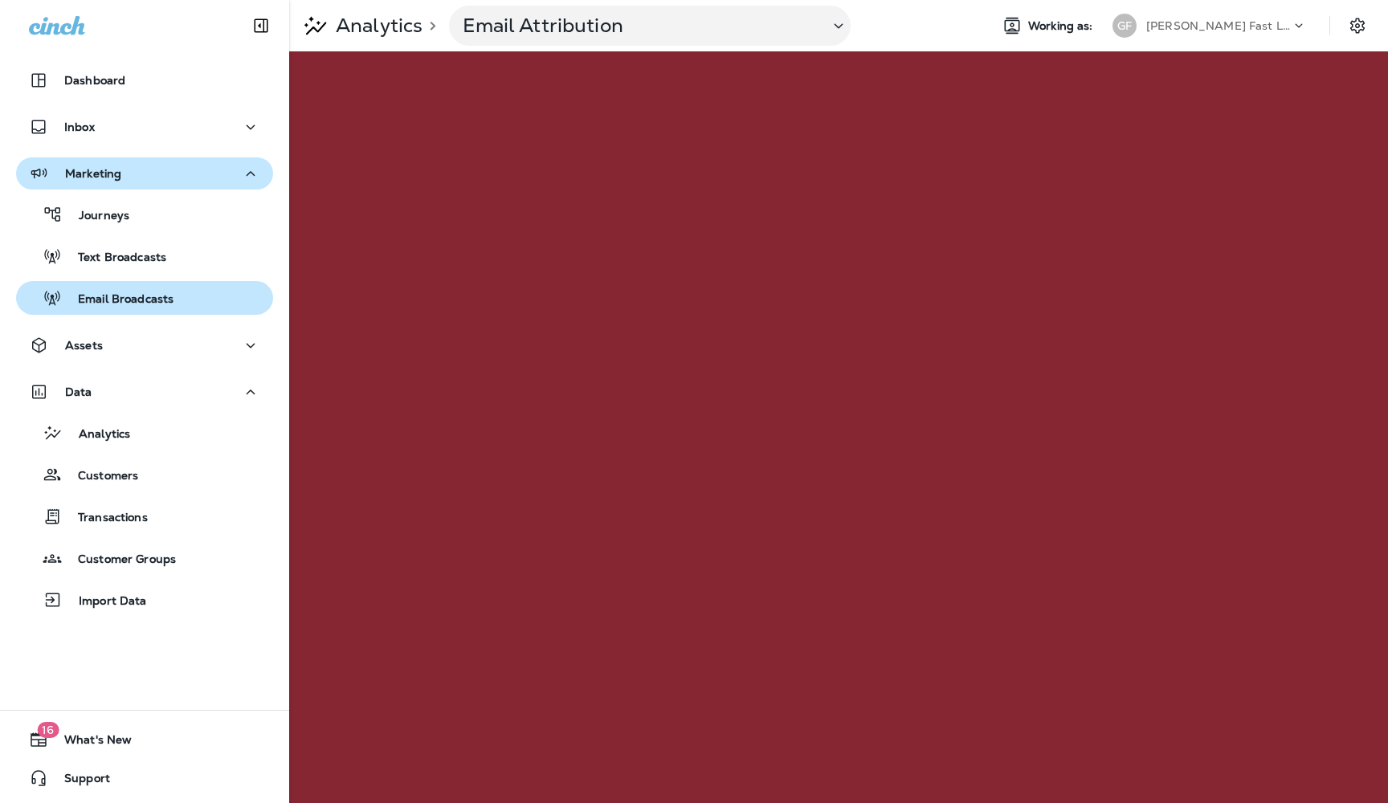
click at [116, 298] on p "Email Broadcasts" at bounding box center [118, 299] width 112 height 15
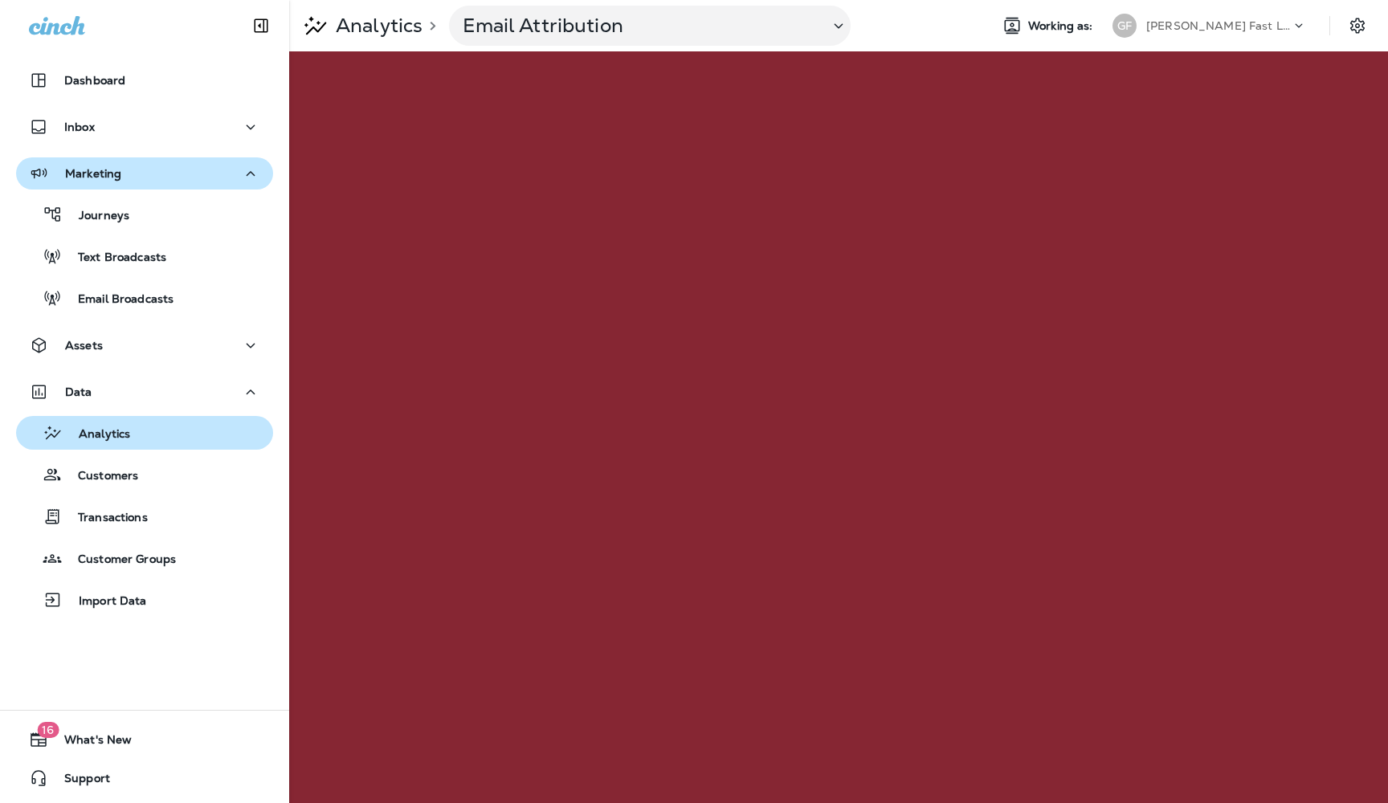
click at [110, 435] on p "Analytics" at bounding box center [96, 434] width 67 height 15
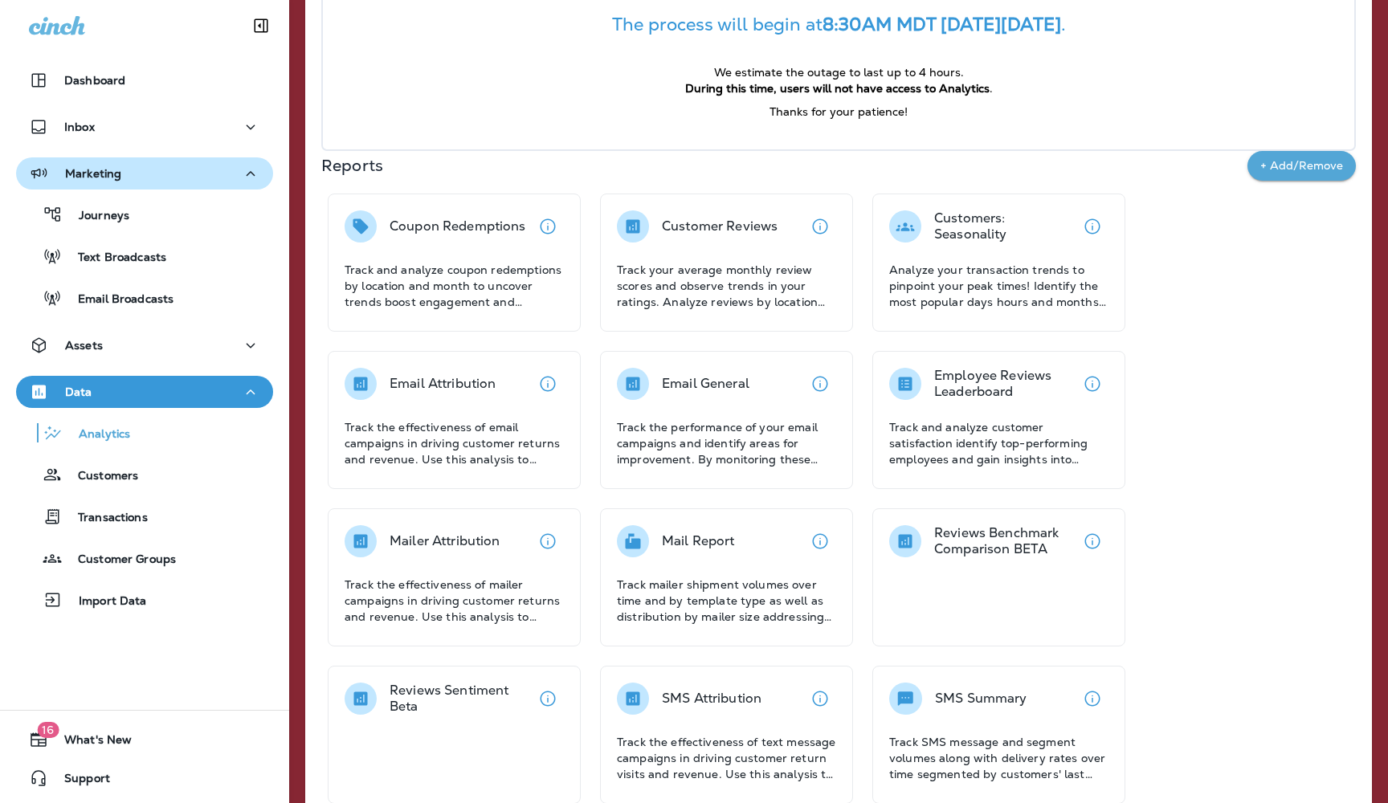
scroll to position [169, 0]
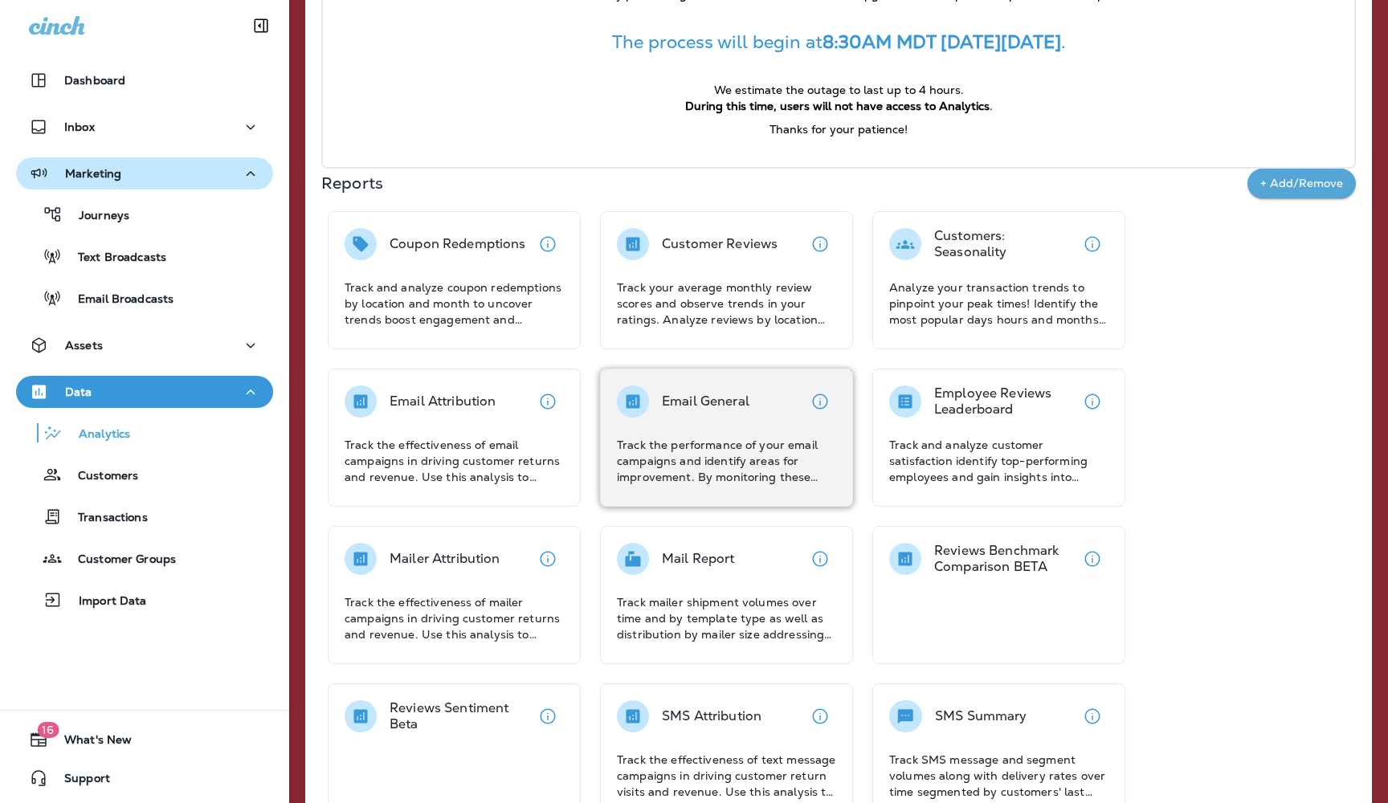
click at [712, 432] on div "Email General Track the performance of your email campaigns and identify areas …" at bounding box center [726, 435] width 219 height 100
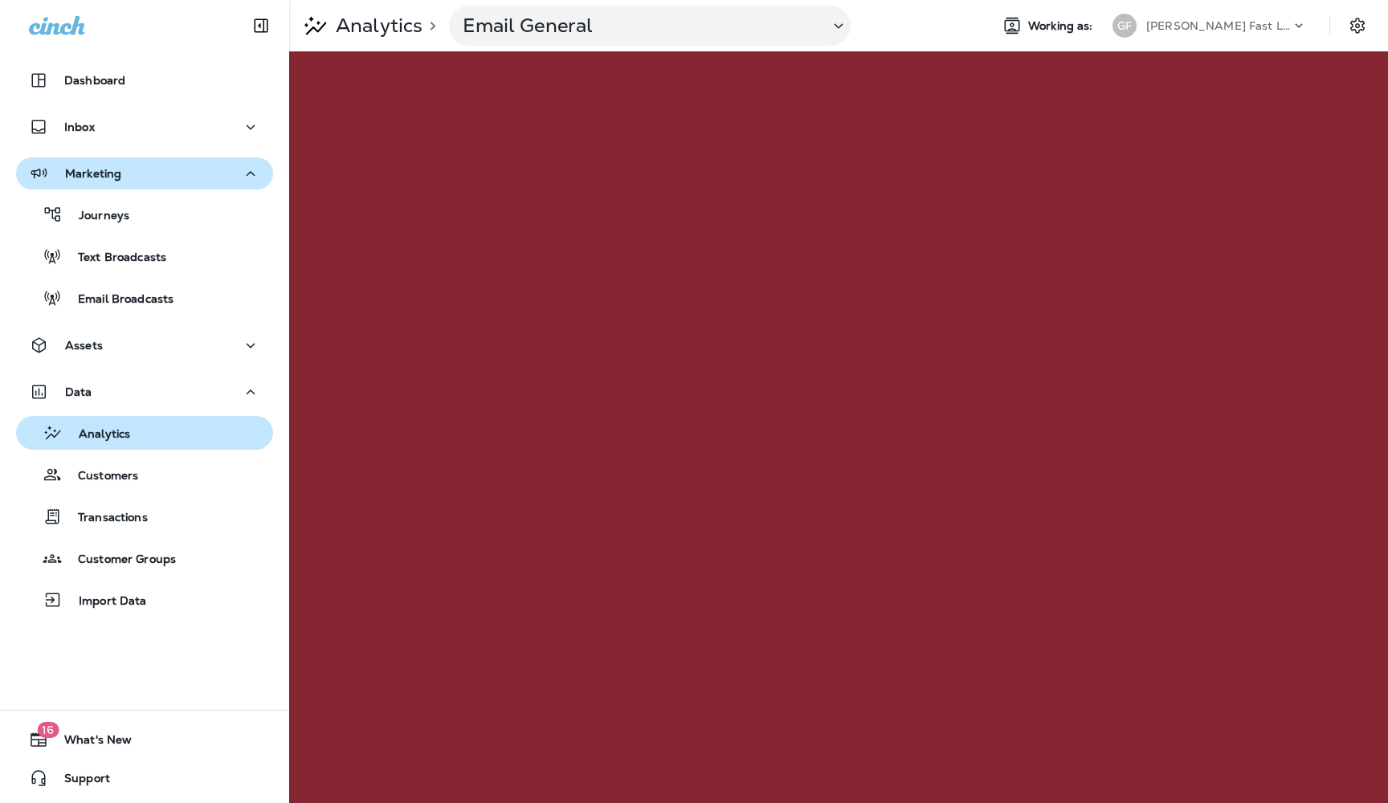
click at [100, 431] on p "Analytics" at bounding box center [96, 434] width 67 height 15
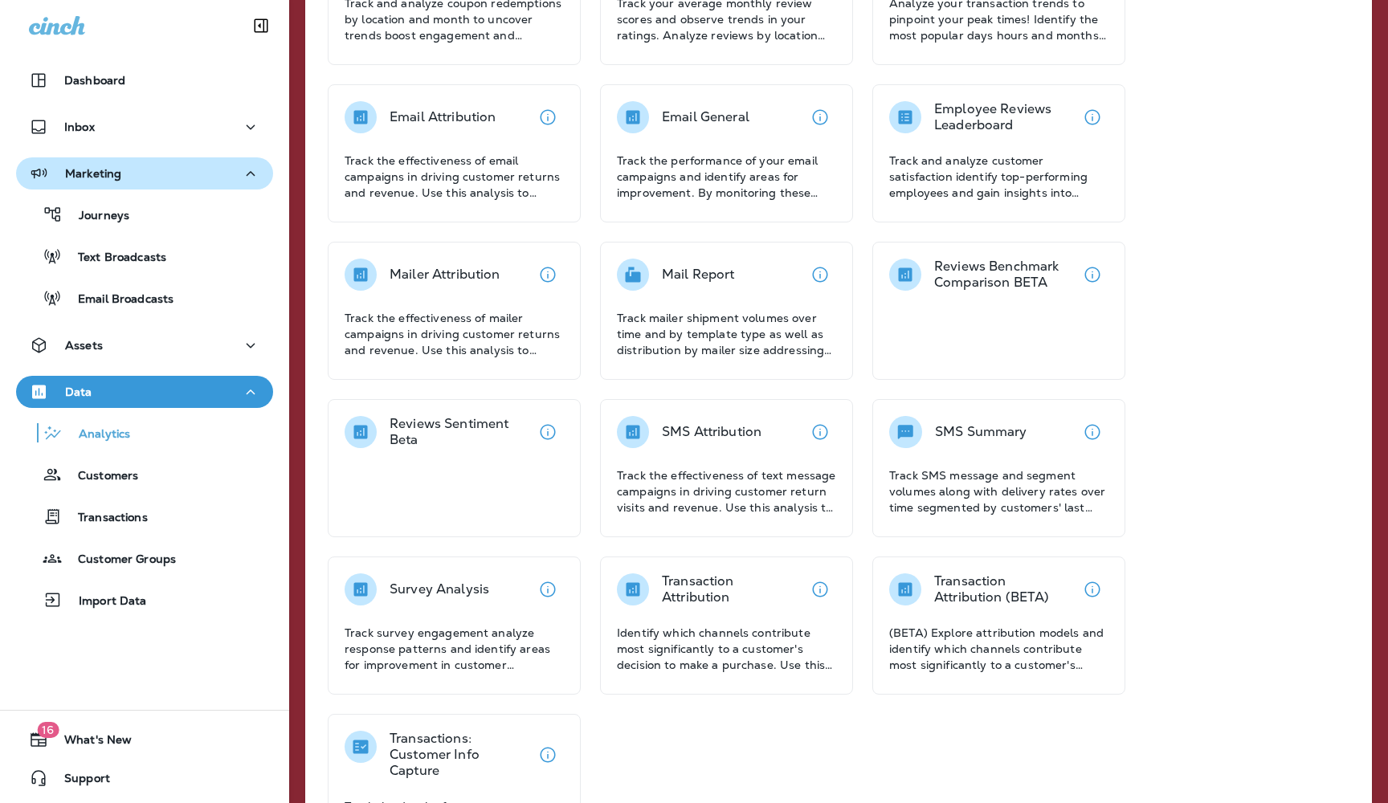
scroll to position [458, 0]
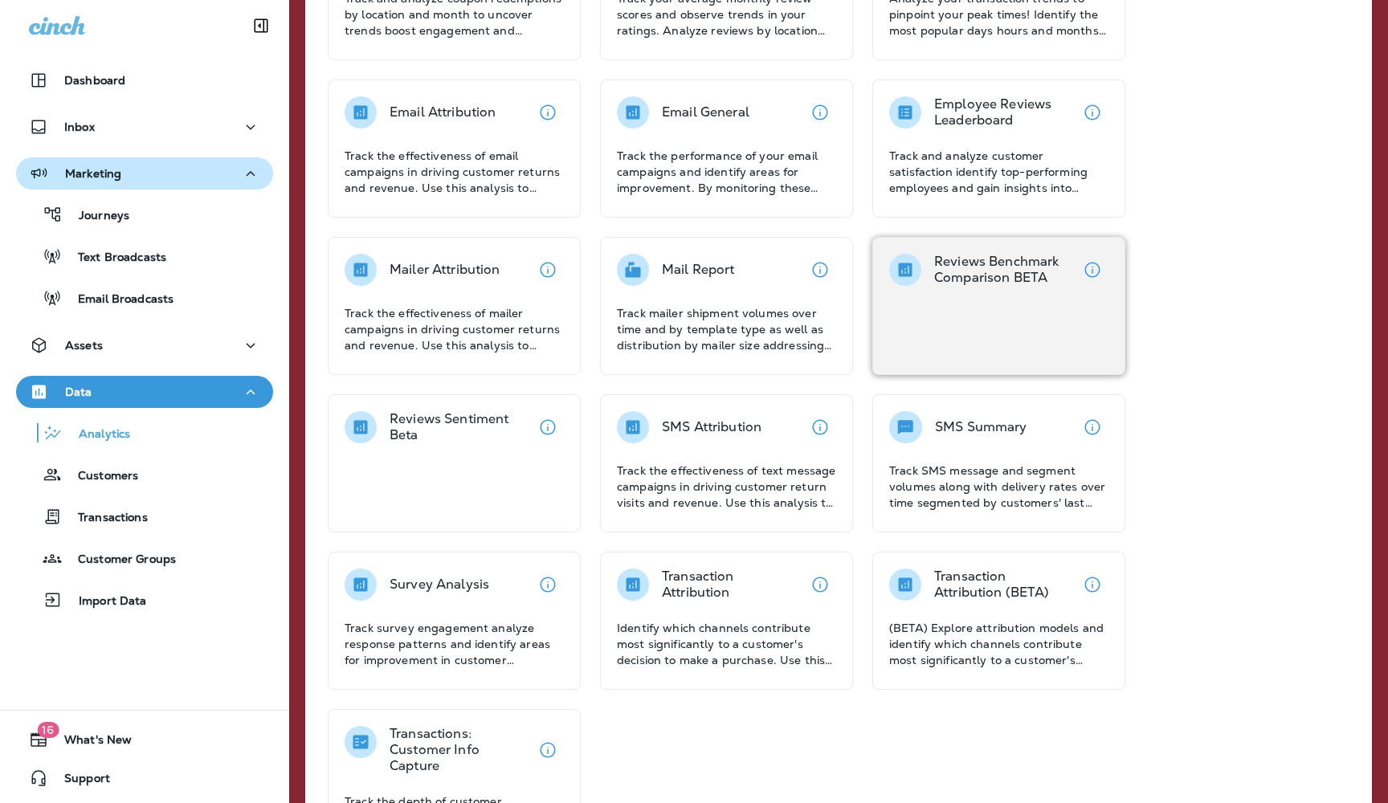
click at [976, 281] on p "Reviews Benchmark Comparison BETA" at bounding box center [1005, 270] width 142 height 32
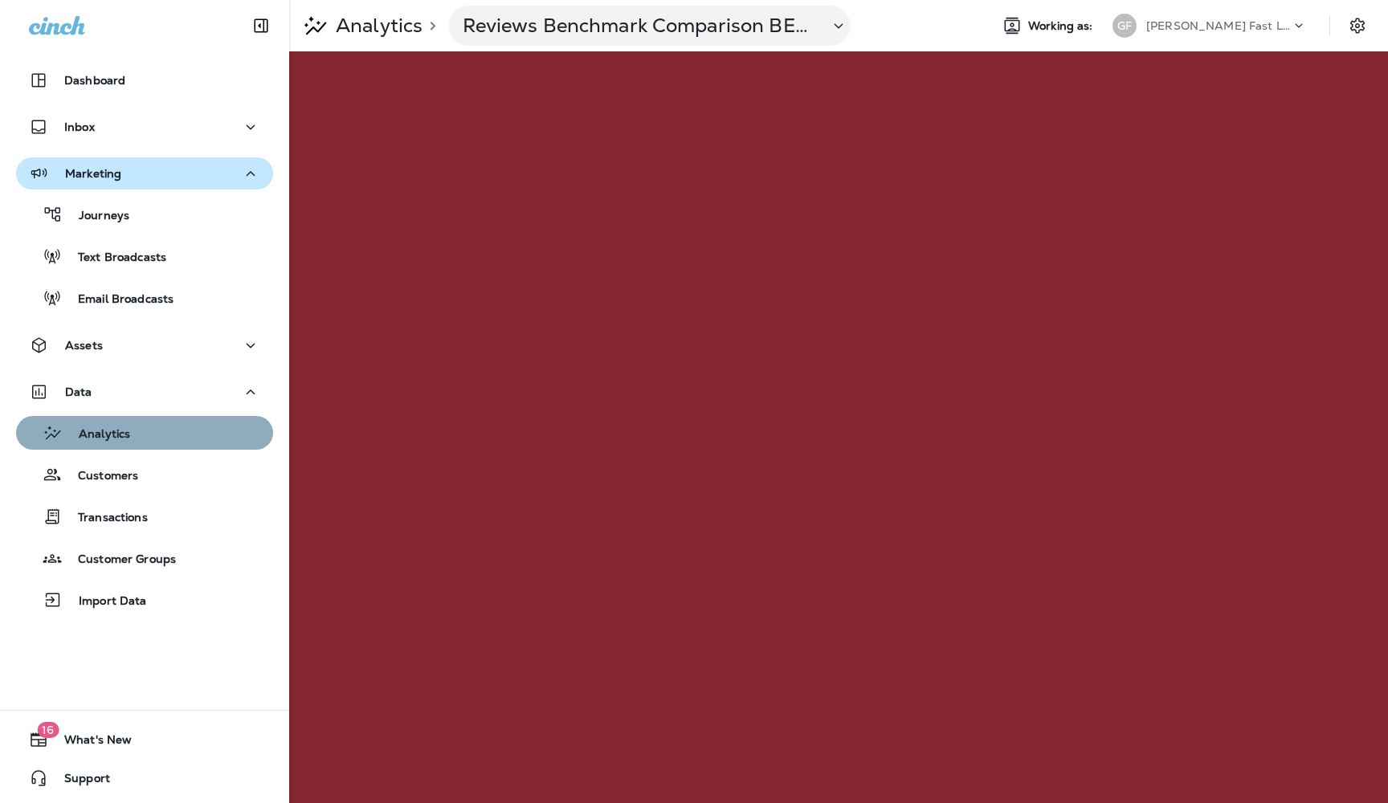
click at [99, 434] on p "Analytics" at bounding box center [96, 434] width 67 height 15
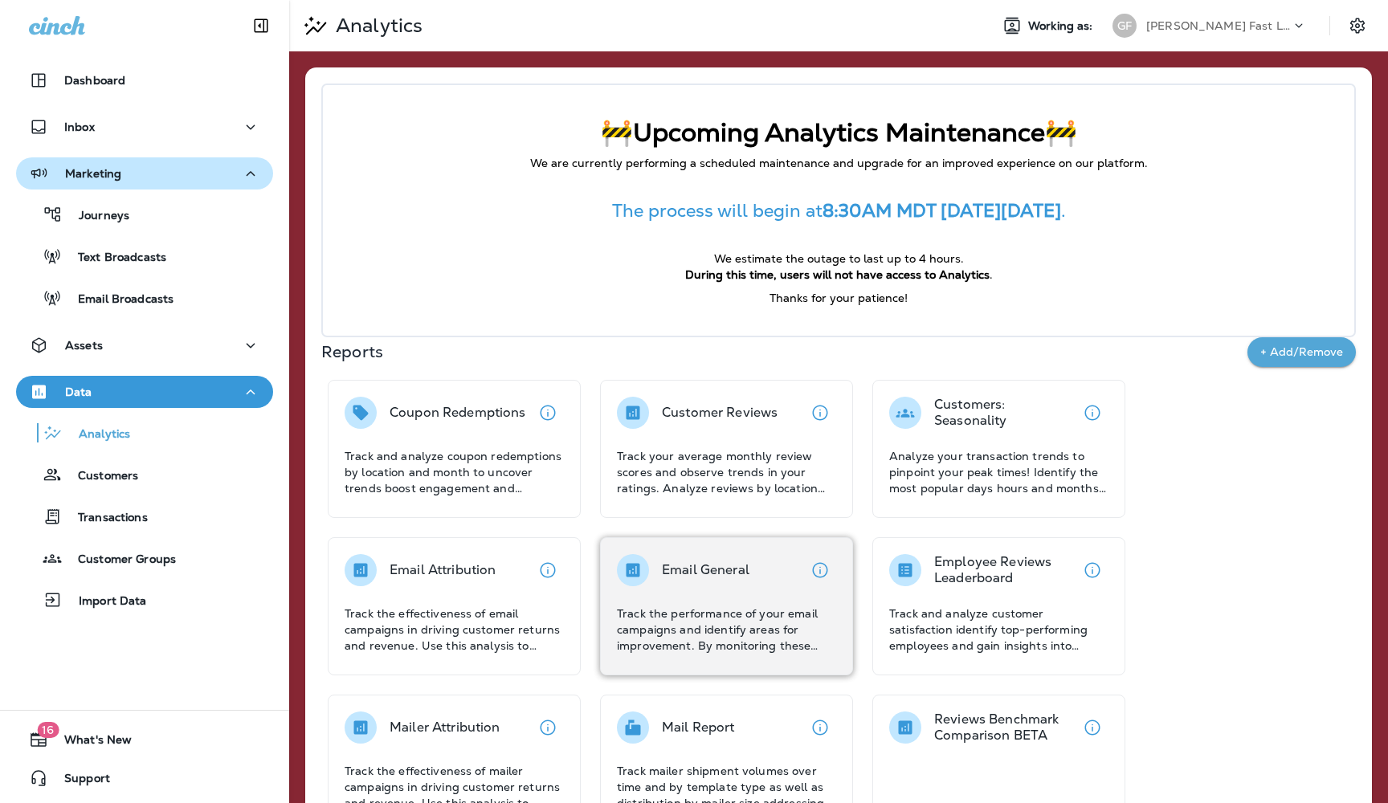
click at [695, 602] on div "Email General Track the performance of your email campaigns and identify areas …" at bounding box center [726, 604] width 219 height 100
